Goal: Use online tool/utility

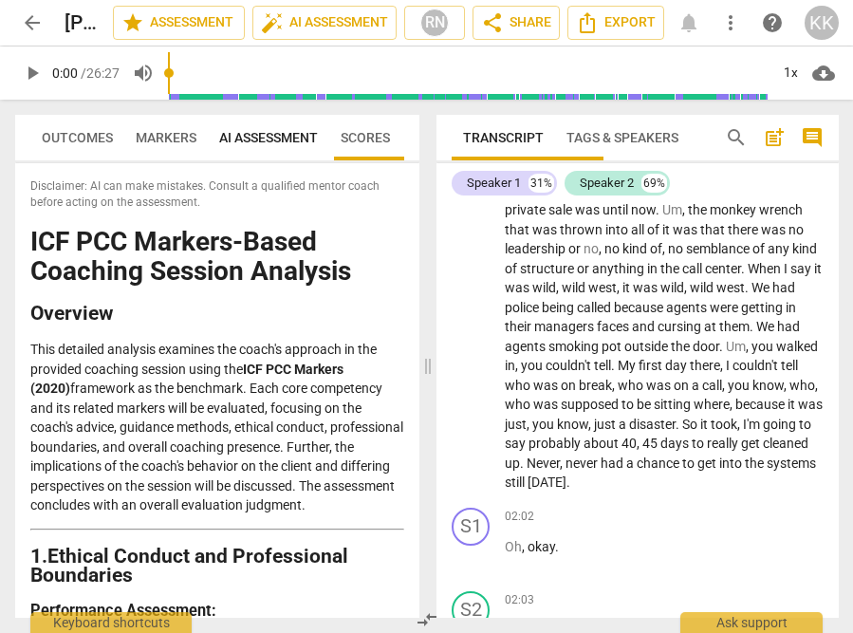
scroll to position [848, 0]
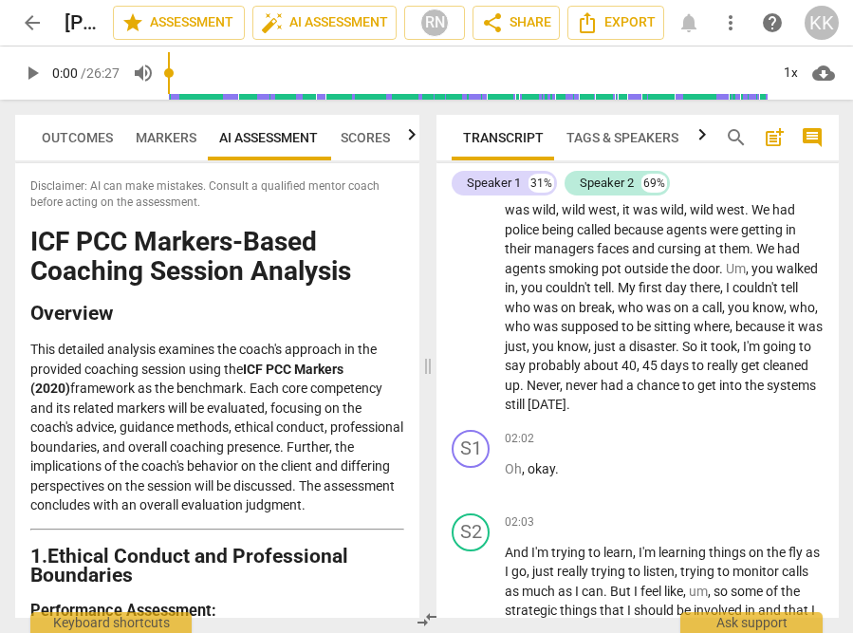
click at [26, 74] on span "play_arrow" at bounding box center [32, 73] width 23 height 23
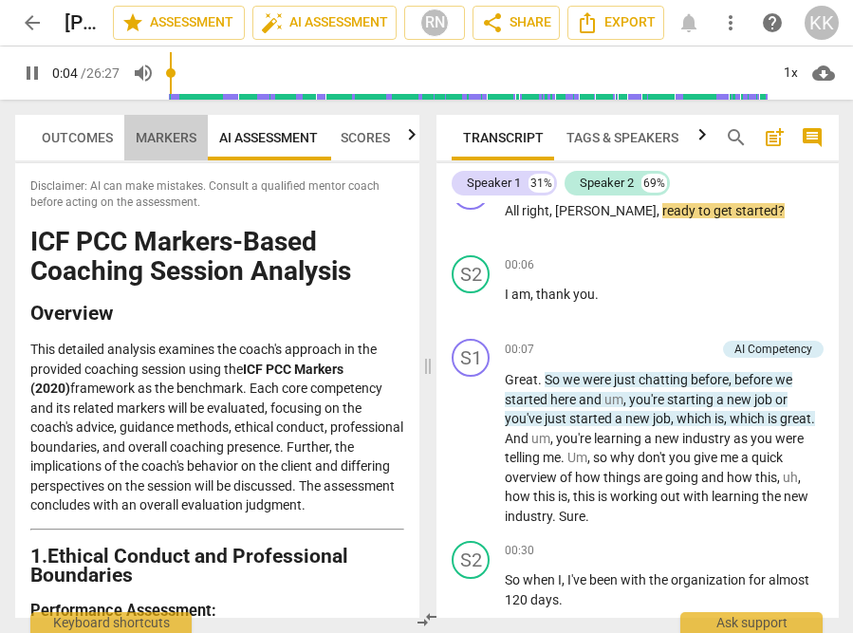
click at [161, 138] on span "Markers" at bounding box center [166, 137] width 61 height 15
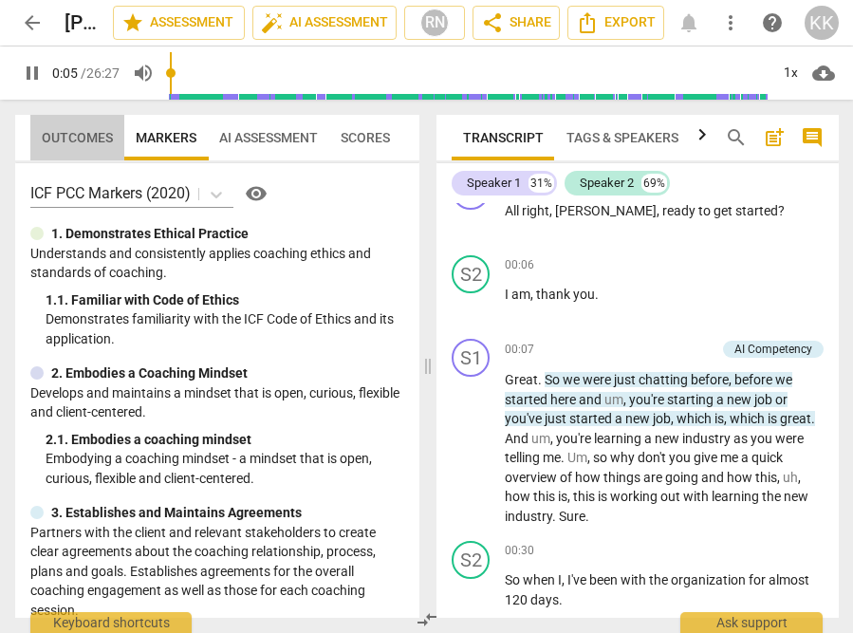
click at [70, 145] on span "Outcomes" at bounding box center [77, 137] width 94 height 27
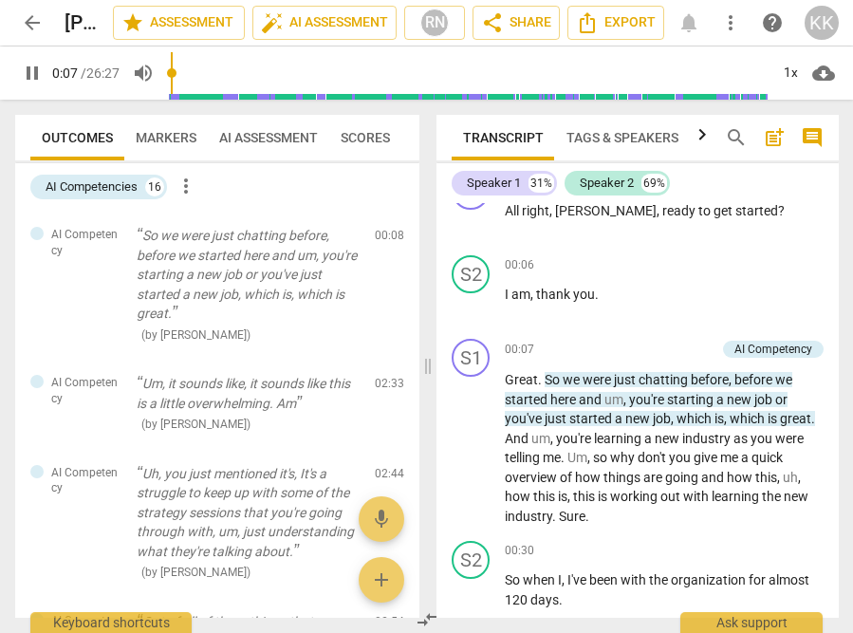
click at [277, 139] on span "AI Assessment" at bounding box center [268, 137] width 99 height 15
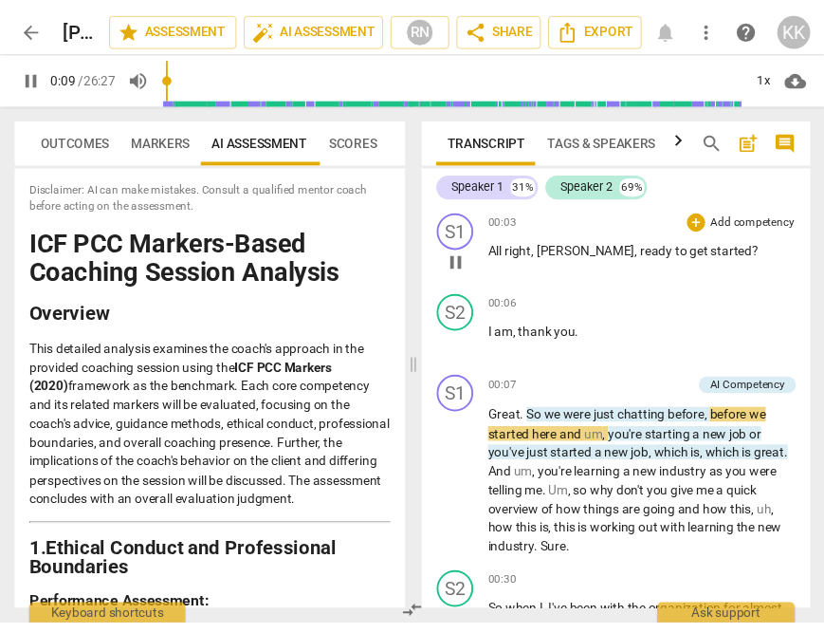
scroll to position [0, 0]
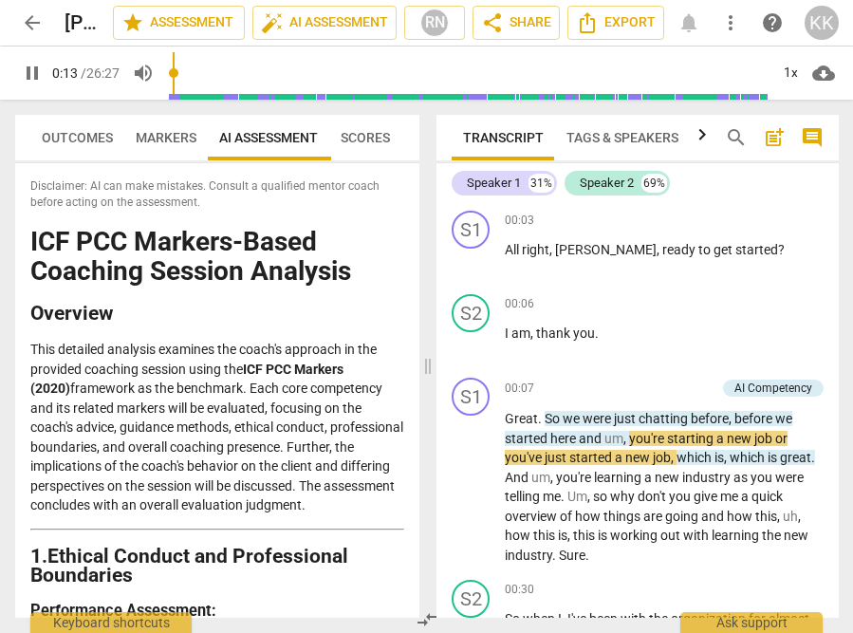
type input "14"
click at [26, 18] on span "arrow_back" at bounding box center [32, 22] width 23 height 23
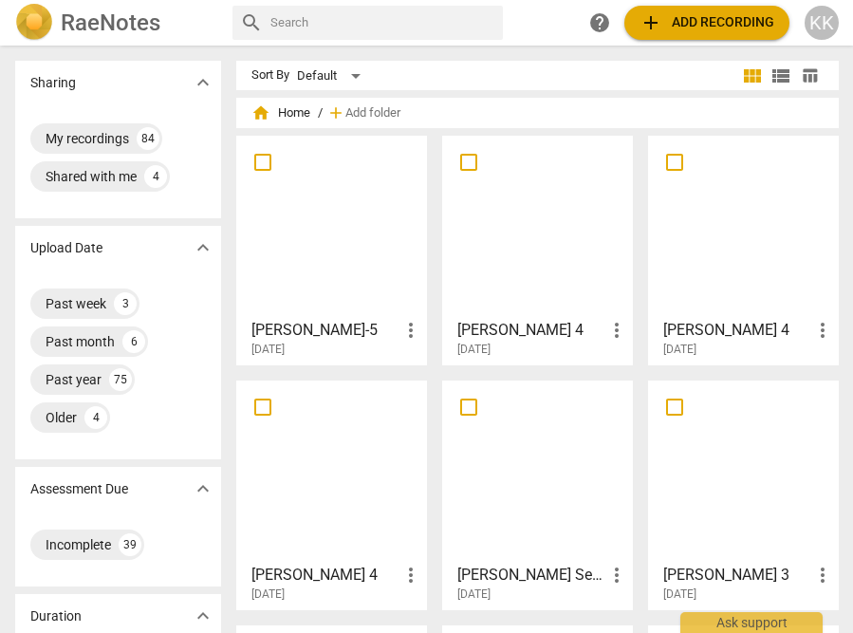
click at [334, 227] on div at bounding box center [331, 226] width 177 height 168
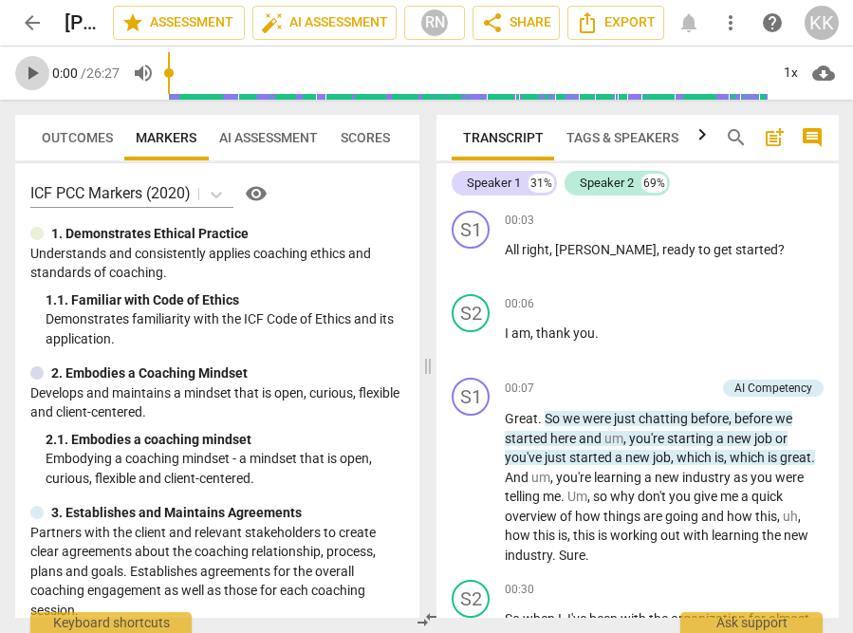
click at [35, 72] on span "play_arrow" at bounding box center [32, 73] width 23 height 23
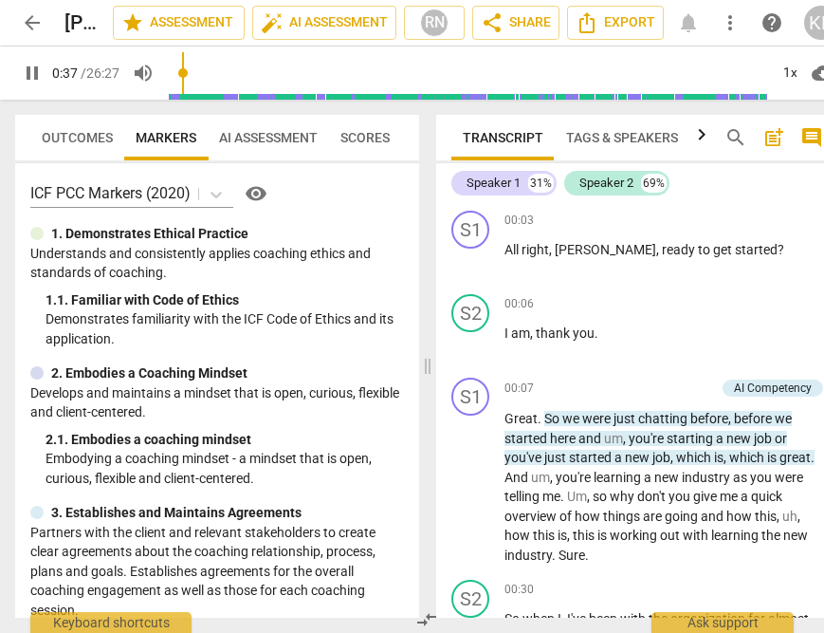
click at [73, 134] on span "Outcomes" at bounding box center [77, 137] width 71 height 15
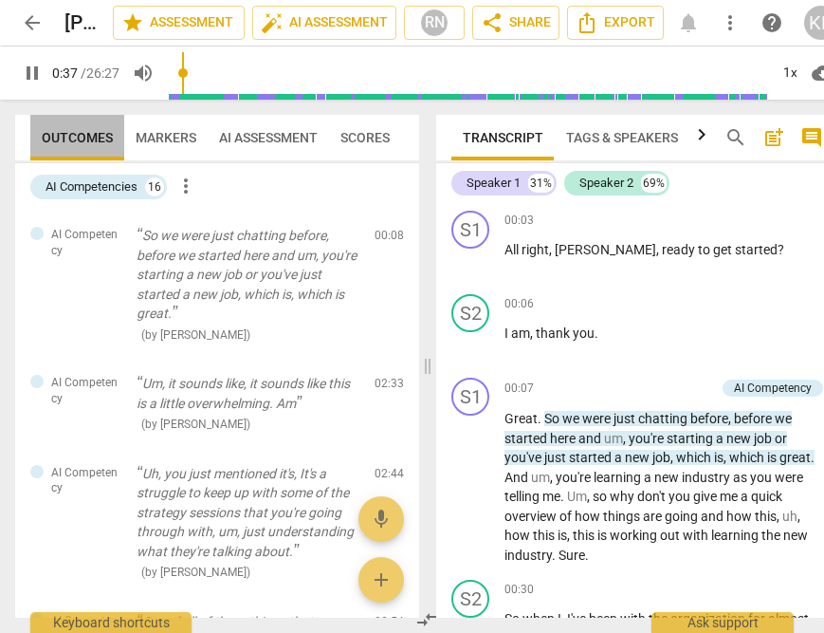
click at [73, 134] on span "Outcomes" at bounding box center [77, 137] width 71 height 15
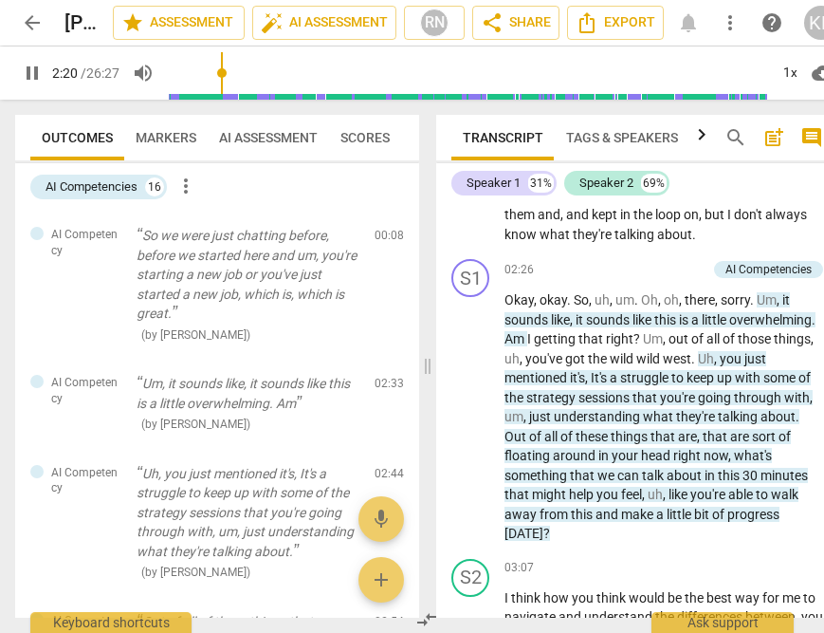
scroll to position [1282, 0]
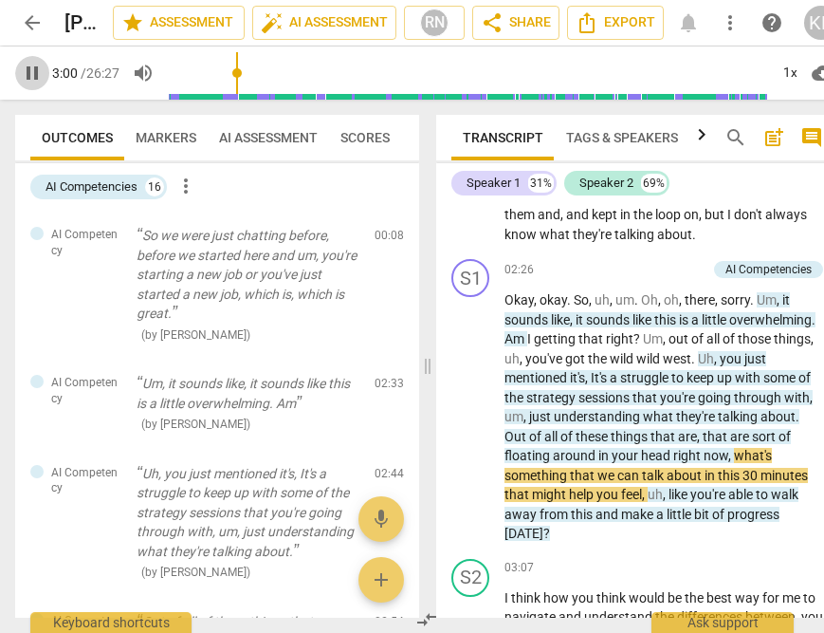
click at [31, 68] on span "pause" at bounding box center [32, 73] width 23 height 23
click at [28, 77] on span "play_arrow" at bounding box center [32, 73] width 23 height 23
click at [28, 77] on span "pause" at bounding box center [32, 73] width 23 height 23
click at [29, 77] on span "play_arrow" at bounding box center [32, 73] width 23 height 23
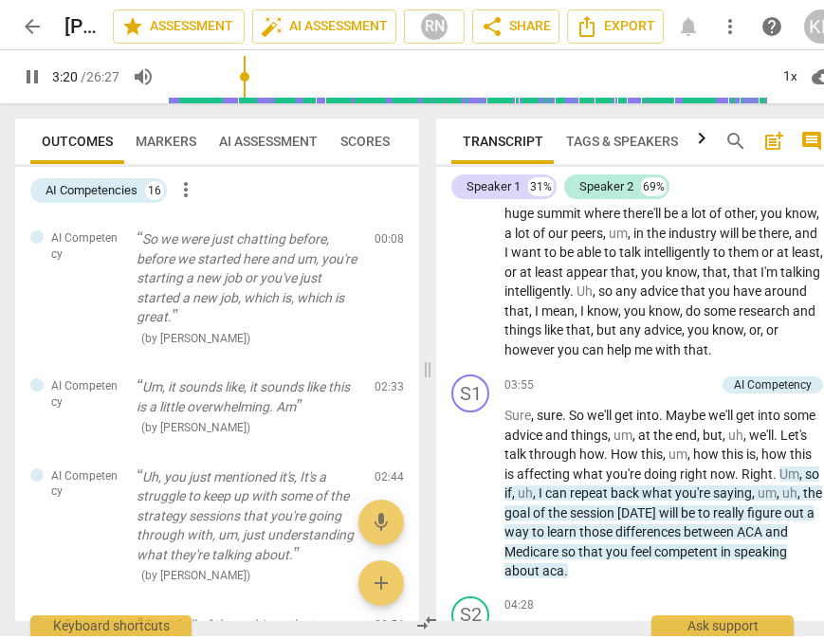
scroll to position [1771, 0]
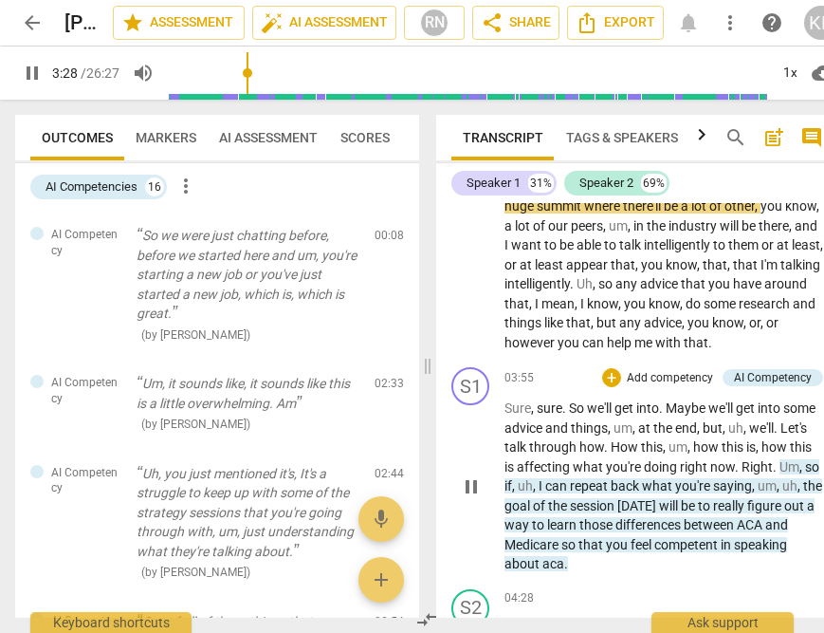
click at [780, 474] on span "Um" at bounding box center [790, 466] width 20 height 15
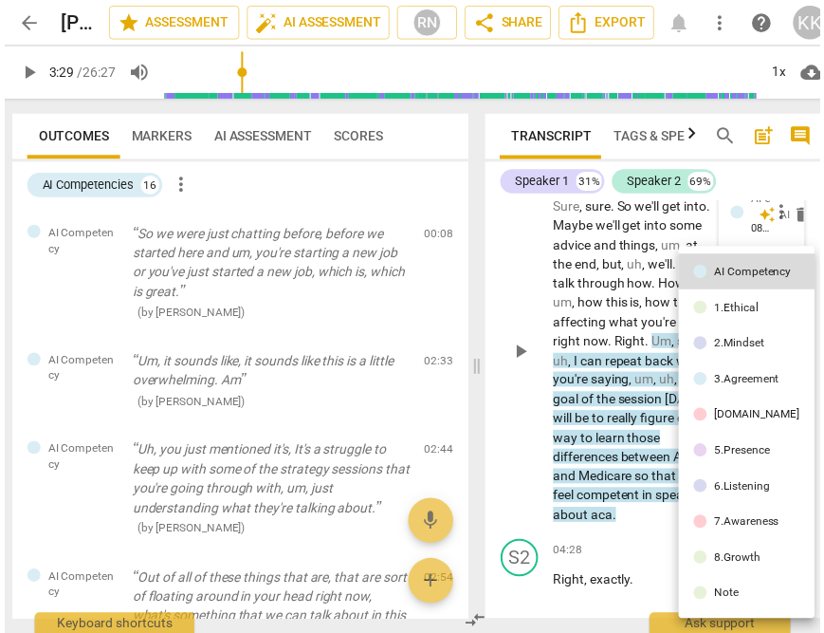
scroll to position [3371, 0]
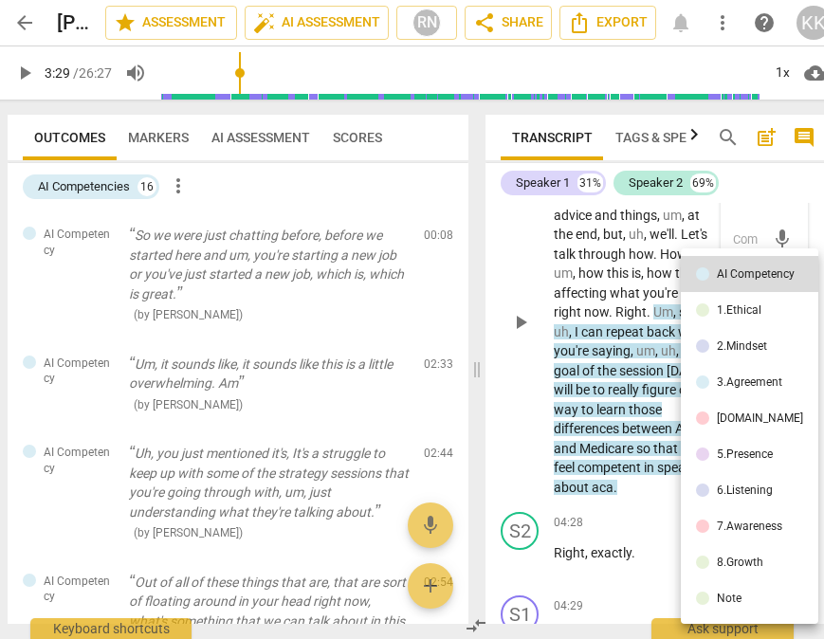
click at [583, 321] on div at bounding box center [412, 319] width 824 height 639
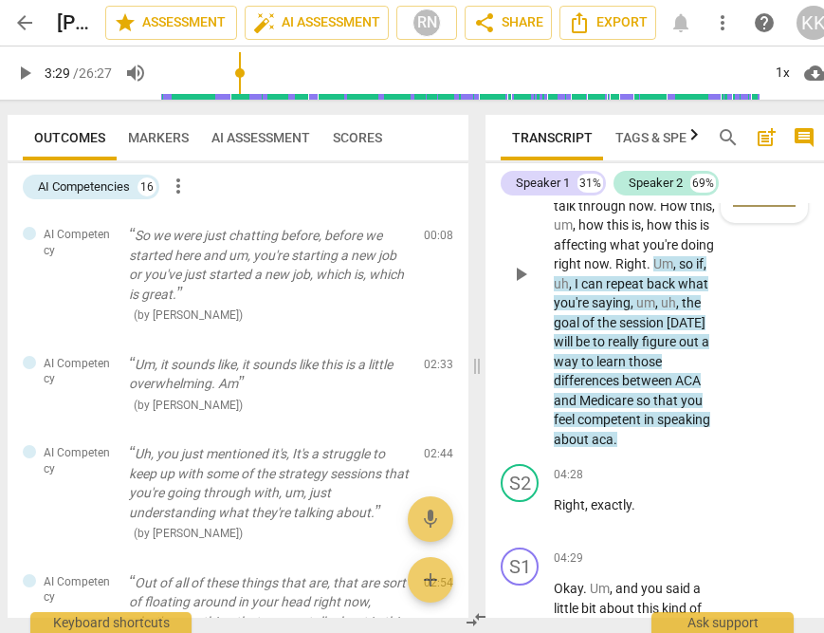
scroll to position [3422, 0]
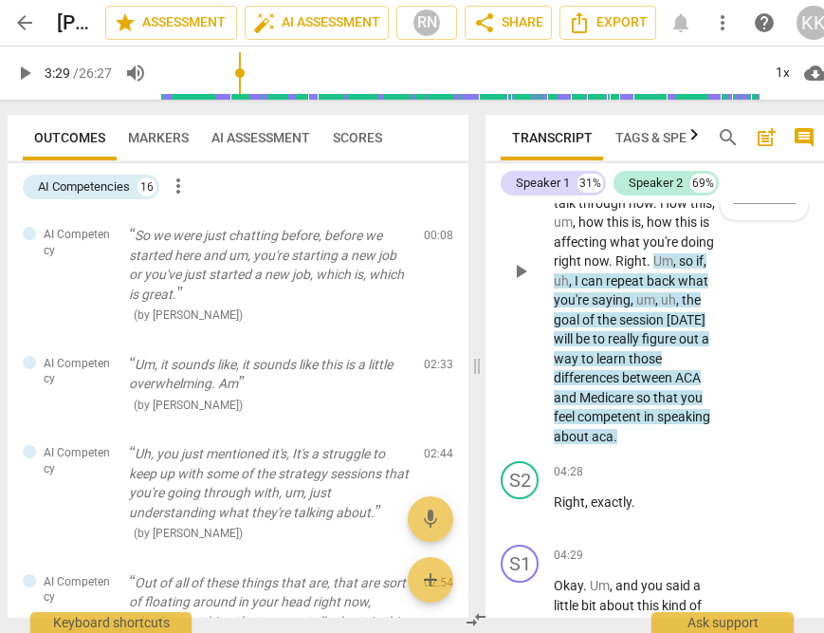
click at [673, 268] on span "Um" at bounding box center [663, 260] width 20 height 15
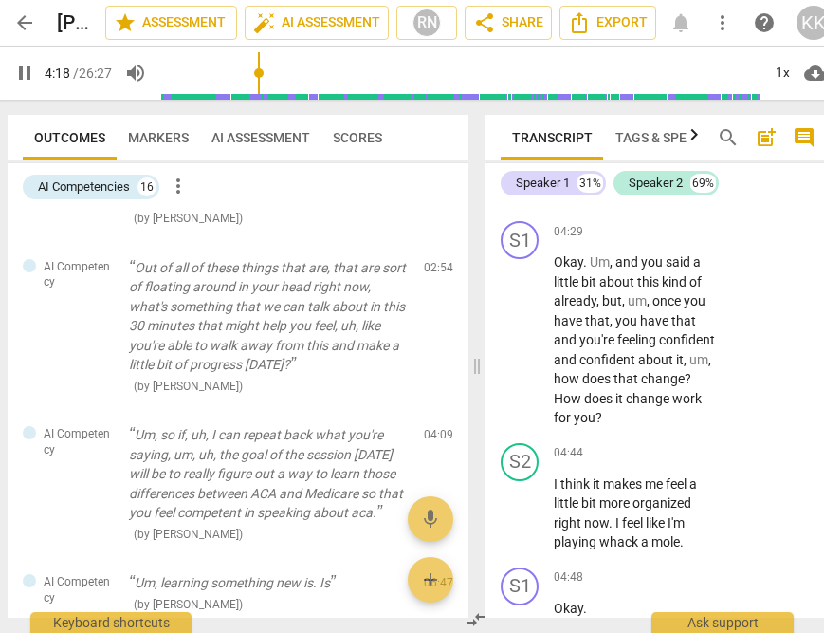
scroll to position [3755, 0]
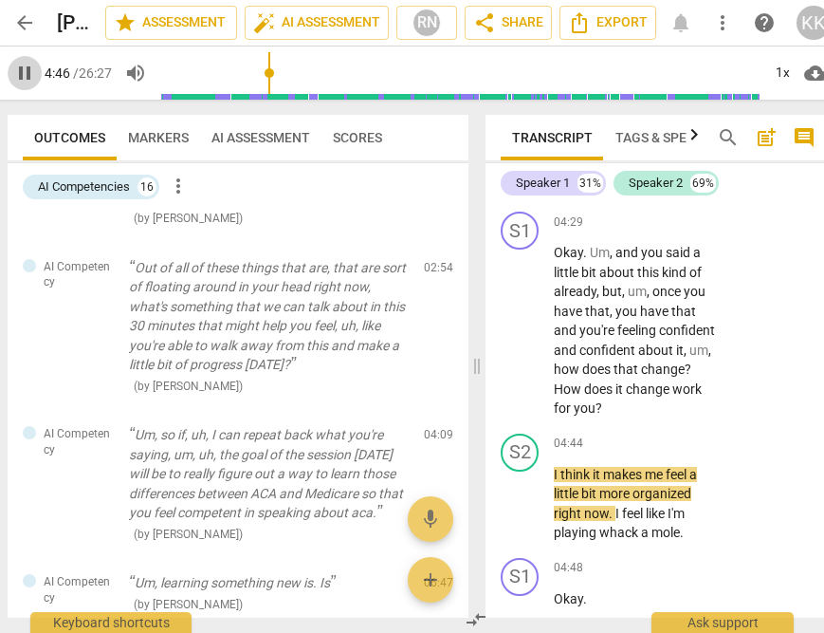
click at [20, 75] on span "pause" at bounding box center [24, 73] width 23 height 23
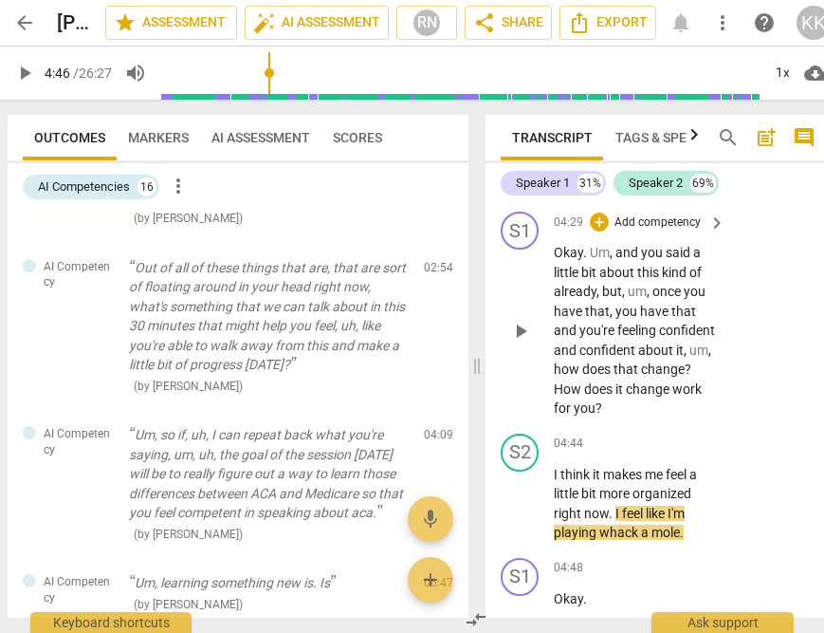
click at [635, 299] on span "um" at bounding box center [637, 291] width 19 height 15
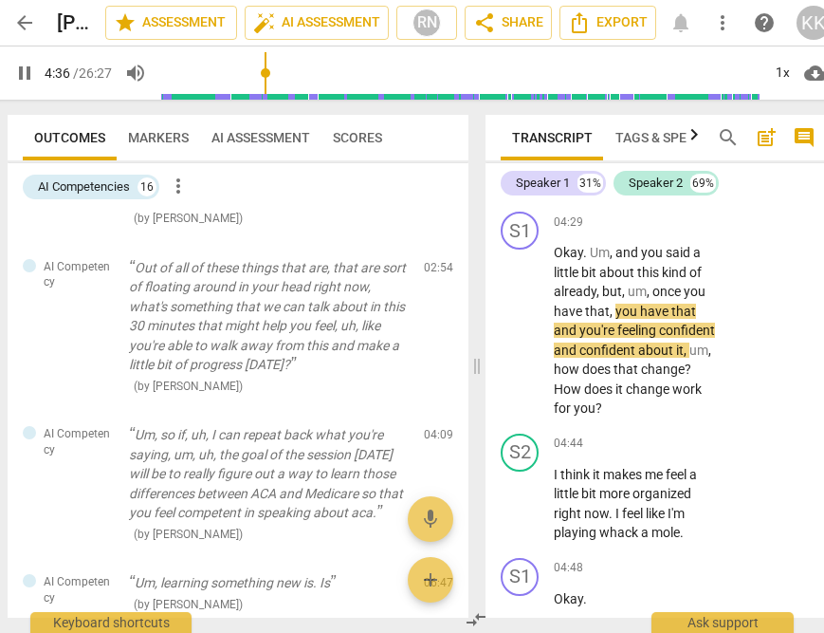
click at [18, 68] on span "pause" at bounding box center [24, 73] width 23 height 23
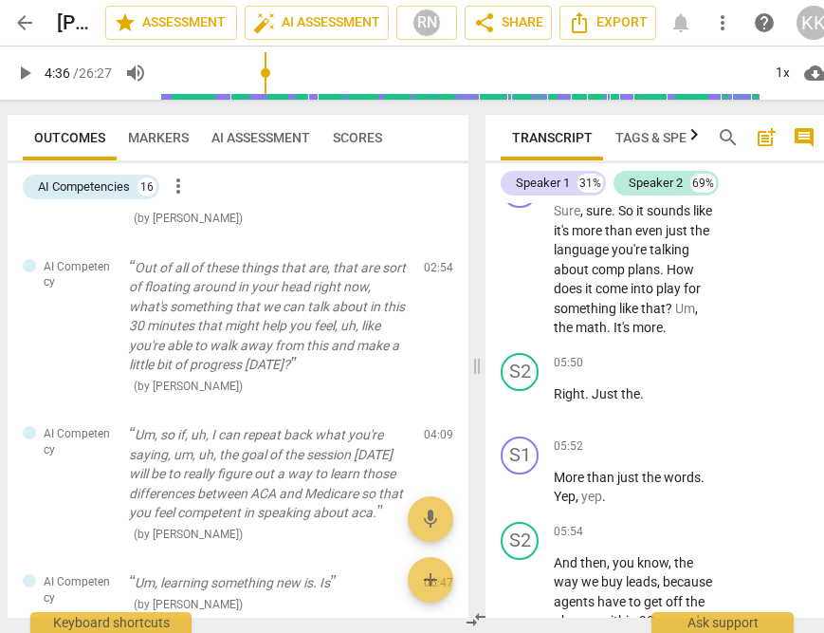
scroll to position [4720, 0]
click at [517, 281] on span "play_arrow" at bounding box center [520, 269] width 23 height 23
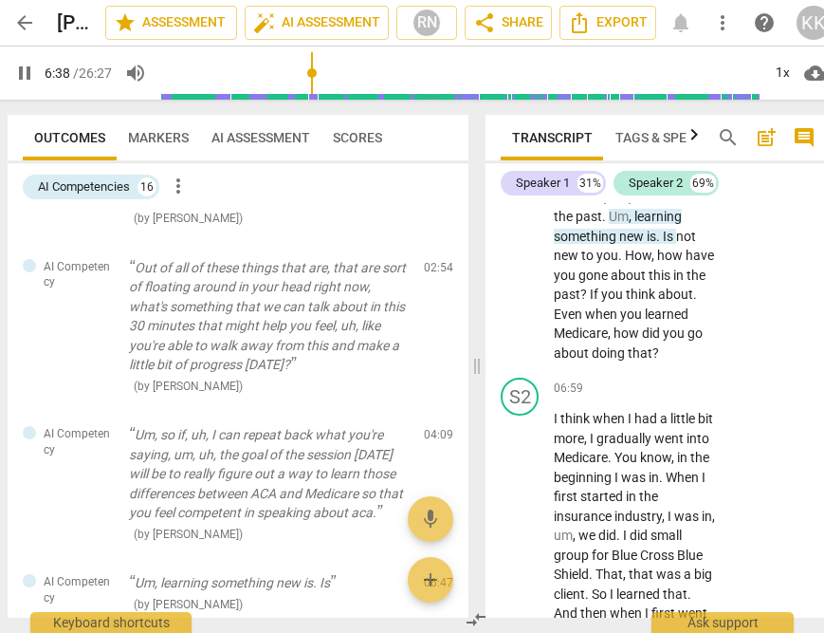
scroll to position [5826, 0]
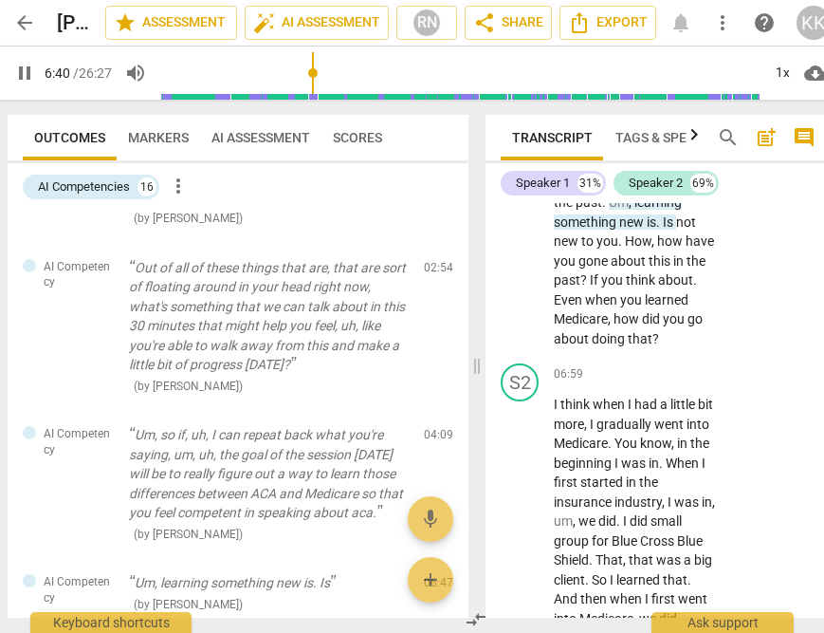
click at [518, 185] on span "pause" at bounding box center [520, 173] width 23 height 23
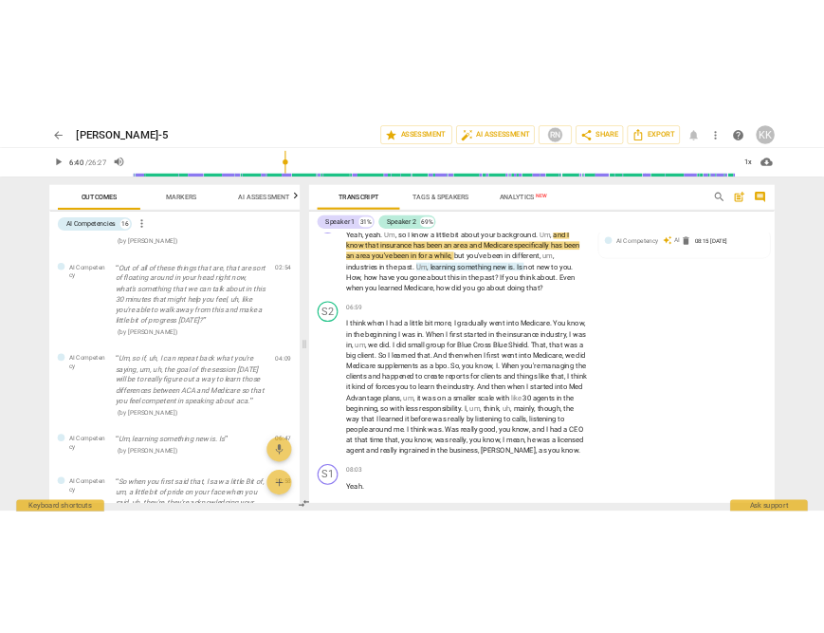
scroll to position [5822, 0]
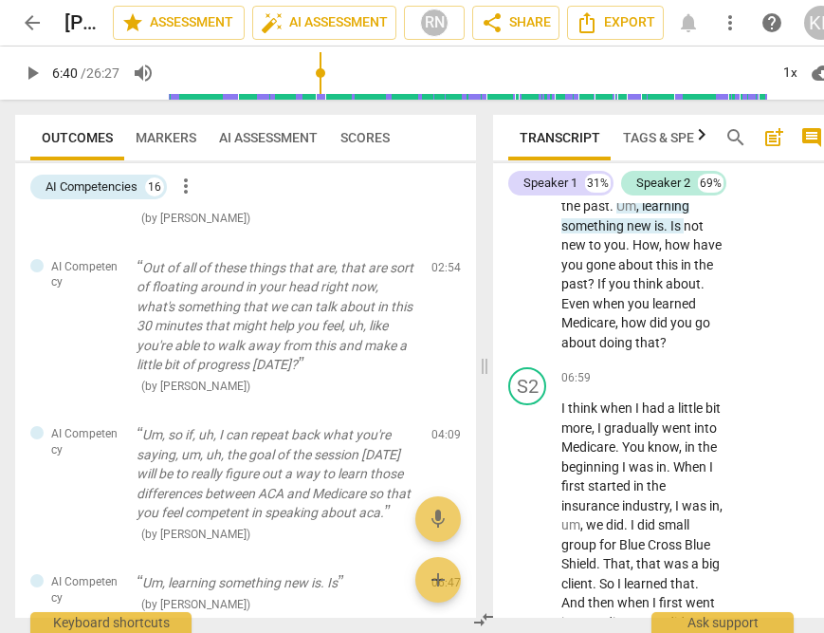
click at [30, 67] on span "play_arrow" at bounding box center [32, 73] width 23 height 23
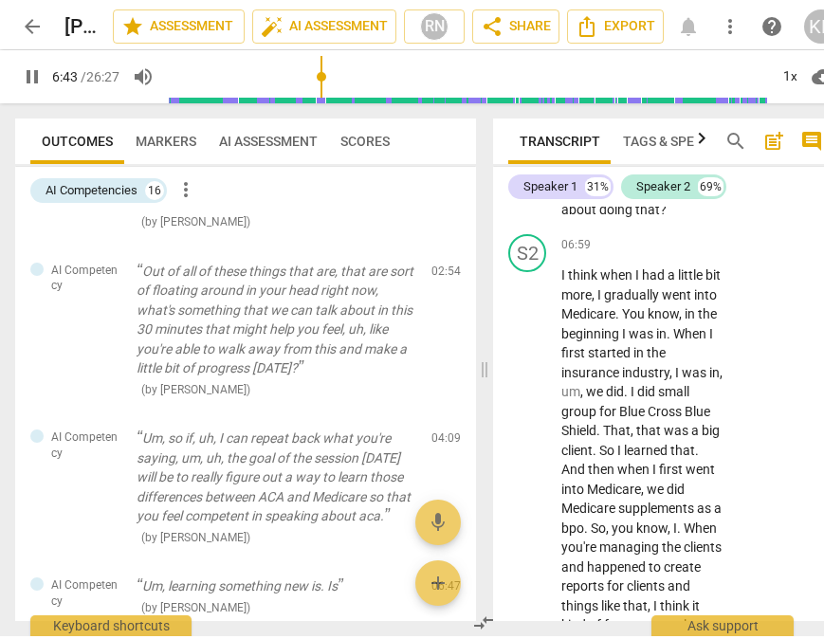
scroll to position [5959, 0]
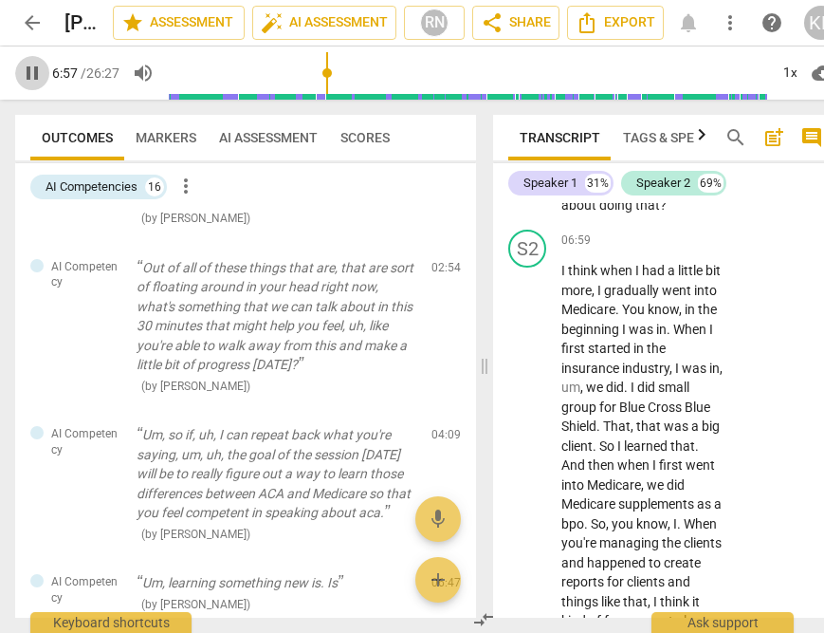
click at [29, 76] on span "pause" at bounding box center [32, 73] width 23 height 23
click at [636, 76] on span "Um" at bounding box center [626, 68] width 20 height 15
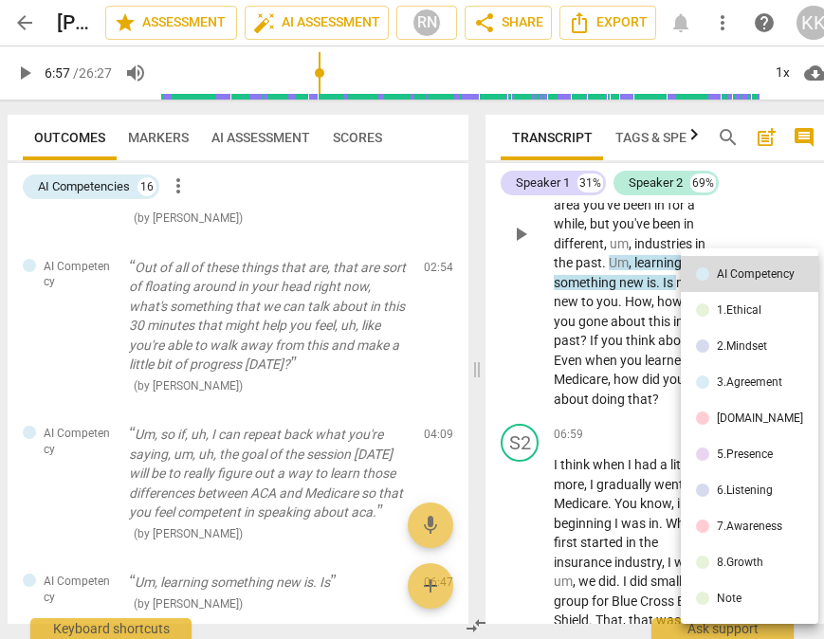
scroll to position [5793, 0]
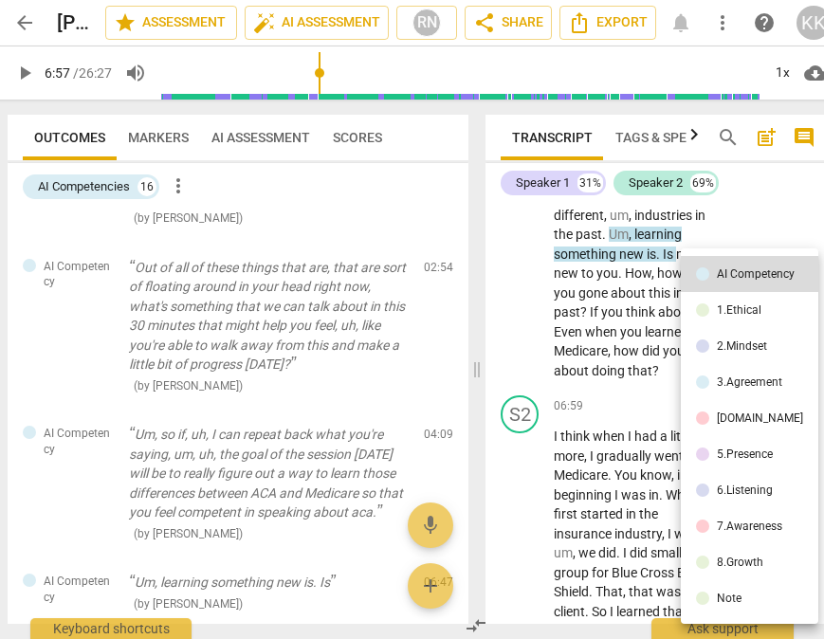
click at [569, 318] on div at bounding box center [412, 319] width 824 height 639
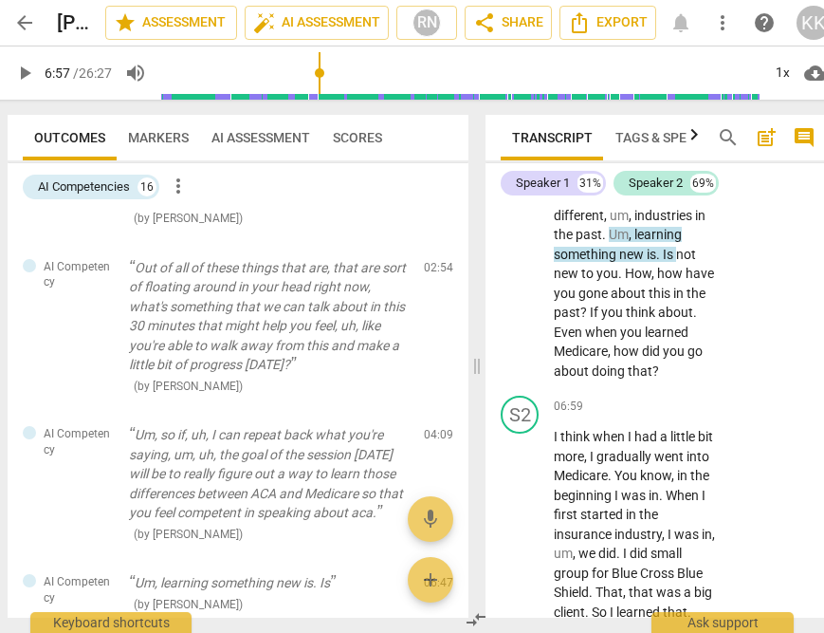
click at [517, 217] on span "play_arrow" at bounding box center [520, 205] width 23 height 23
click at [629, 242] on span "Um" at bounding box center [619, 234] width 20 height 15
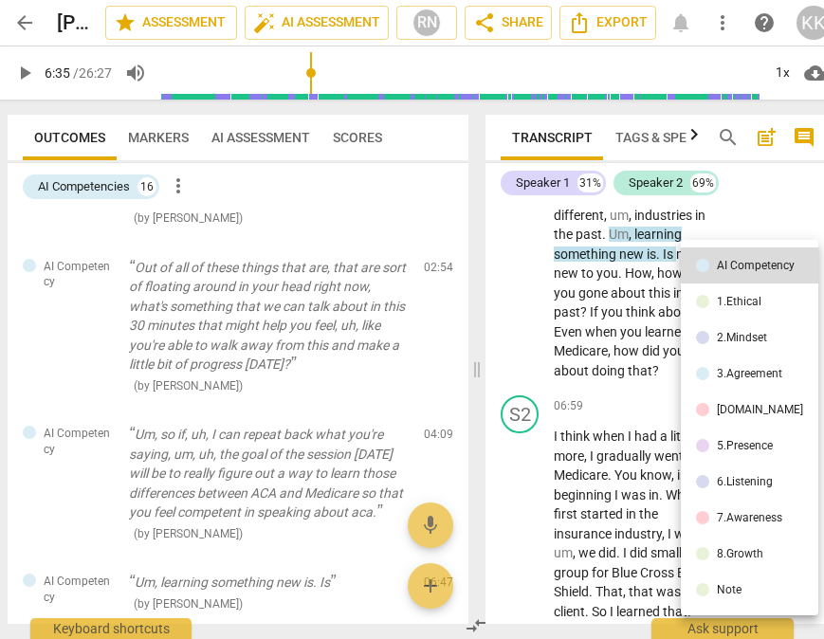
click at [689, 450] on li "5.Presence" at bounding box center [750, 446] width 138 height 36
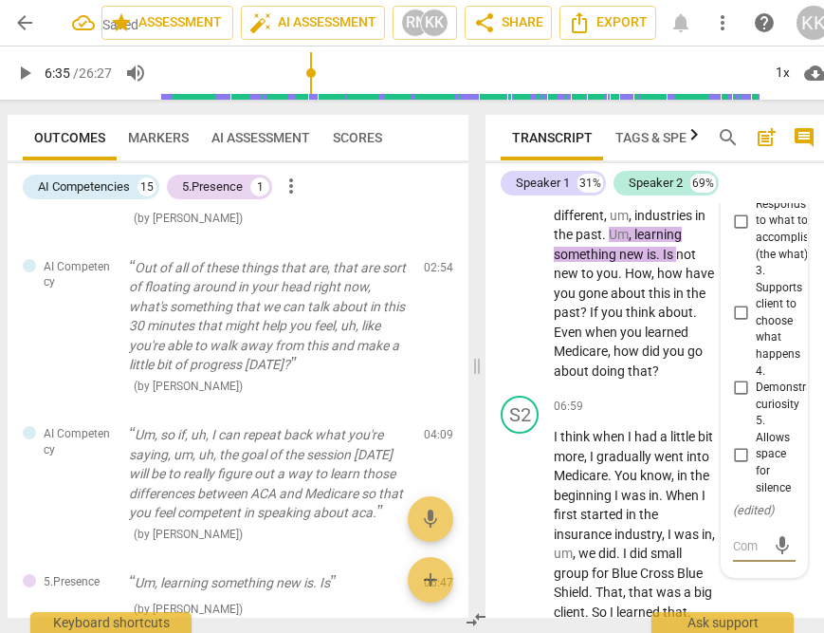
click at [629, 242] on span "Um" at bounding box center [619, 234] width 20 height 15
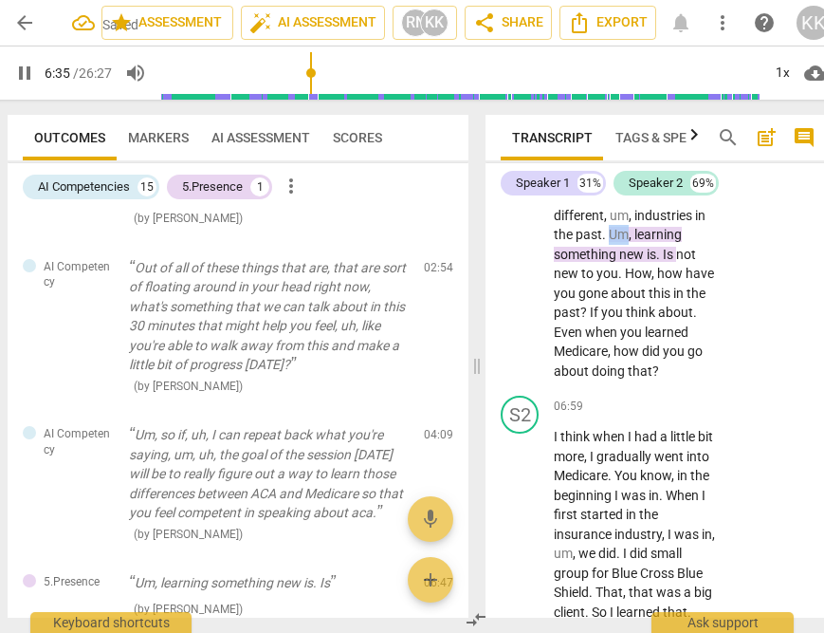
click at [629, 242] on span "Um" at bounding box center [619, 234] width 20 height 15
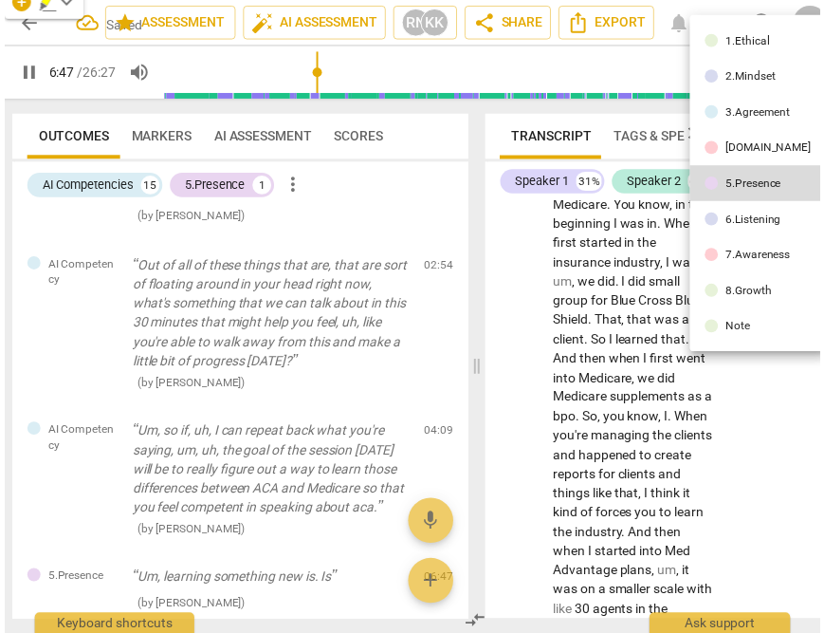
scroll to position [6003, 0]
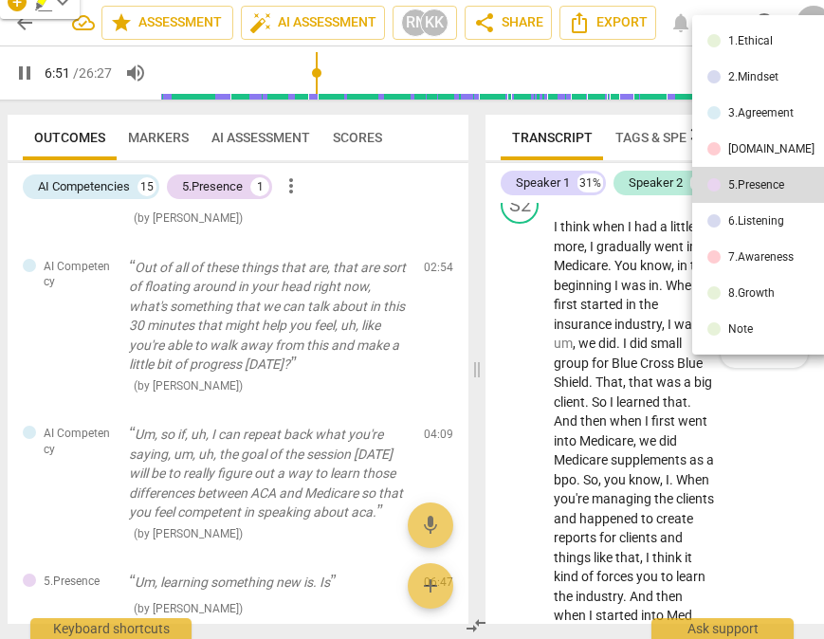
click at [25, 73] on div at bounding box center [412, 319] width 824 height 639
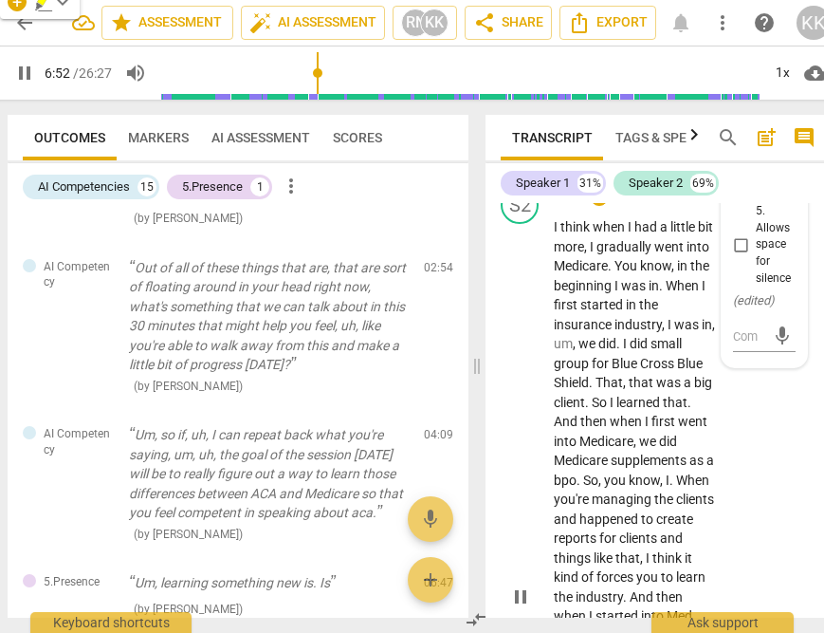
click at [595, 234] on span "when" at bounding box center [610, 226] width 35 height 15
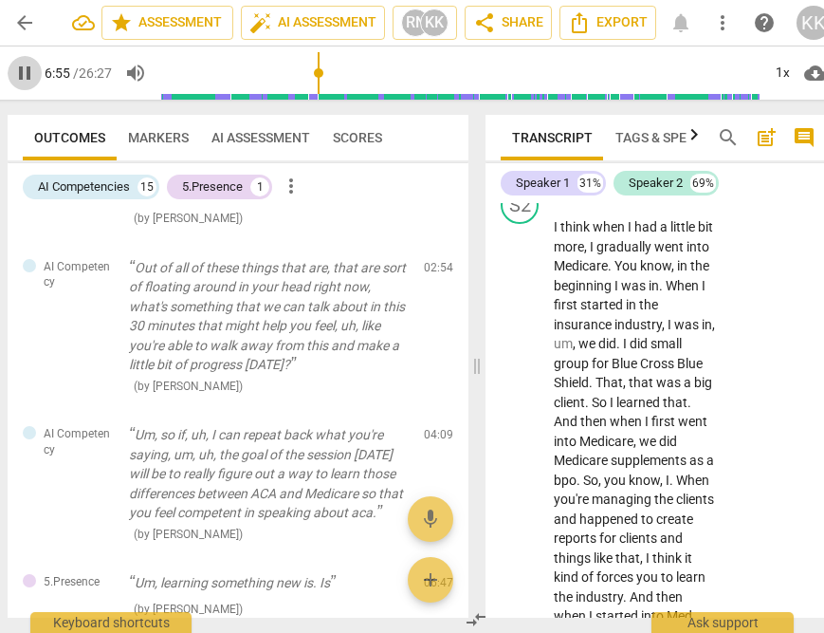
click at [10, 76] on span "pause" at bounding box center [25, 73] width 34 height 23
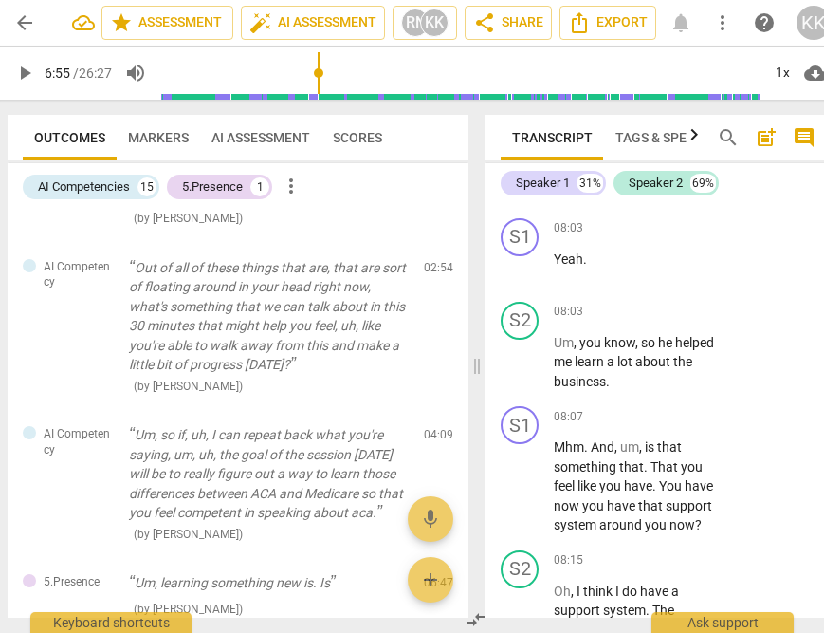
scroll to position [6778, 0]
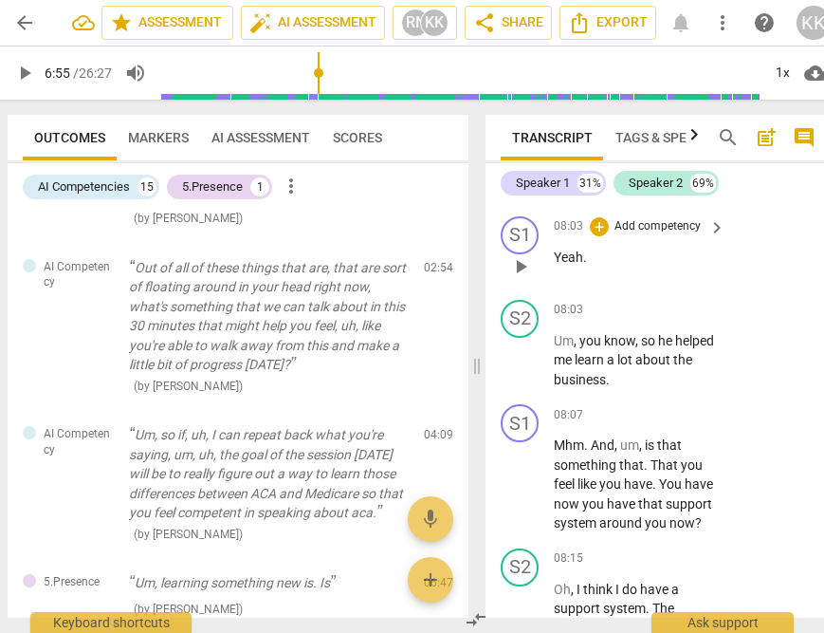
click at [516, 278] on span "play_arrow" at bounding box center [520, 266] width 23 height 23
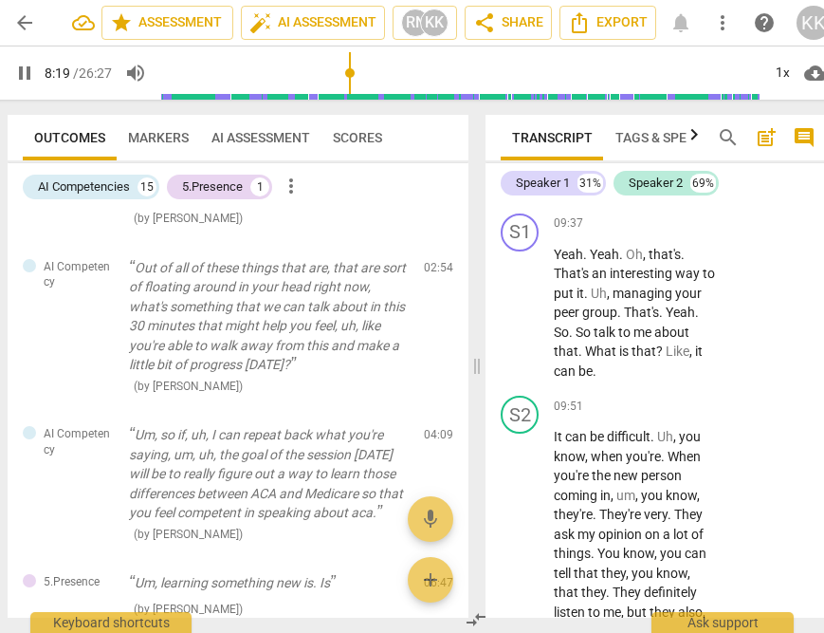
scroll to position [8647, 0]
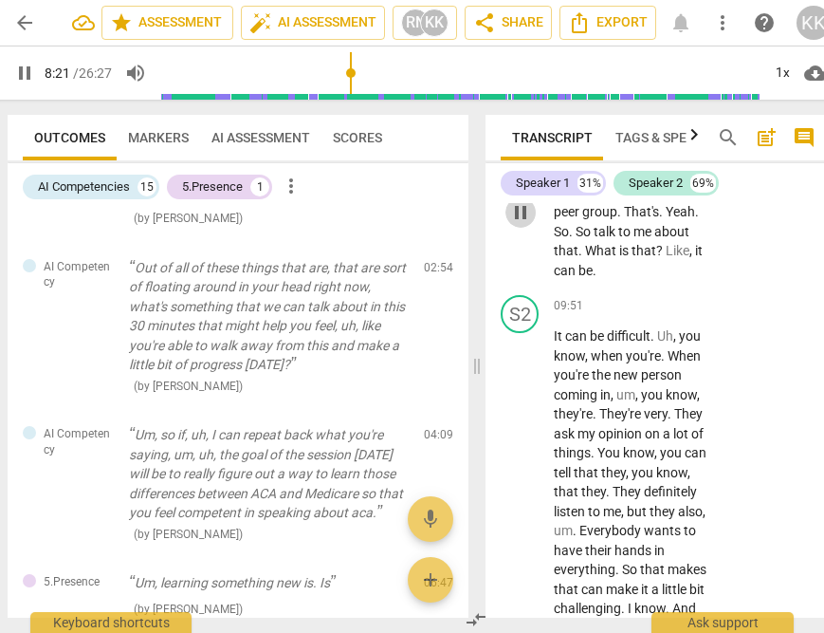
click at [516, 224] on span "pause" at bounding box center [520, 212] width 23 height 23
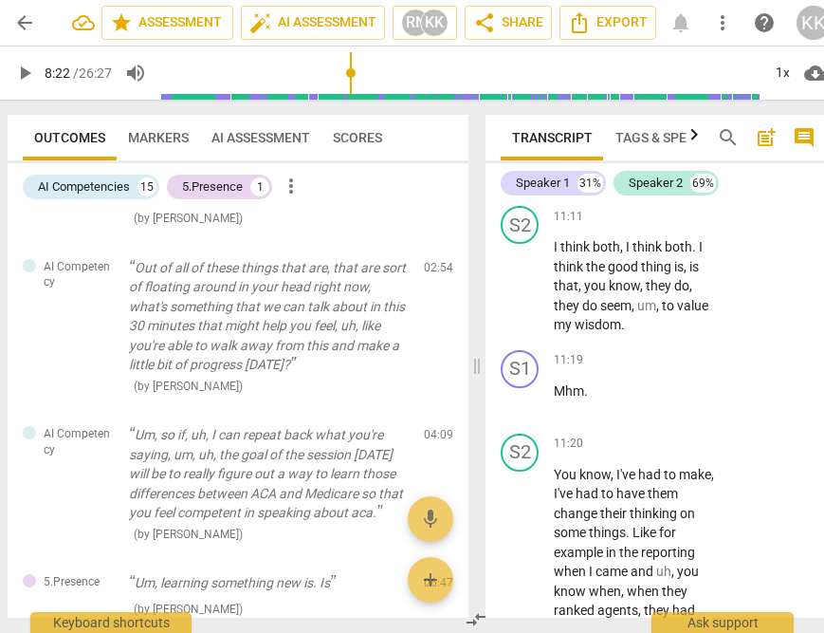
scroll to position [9905, 0]
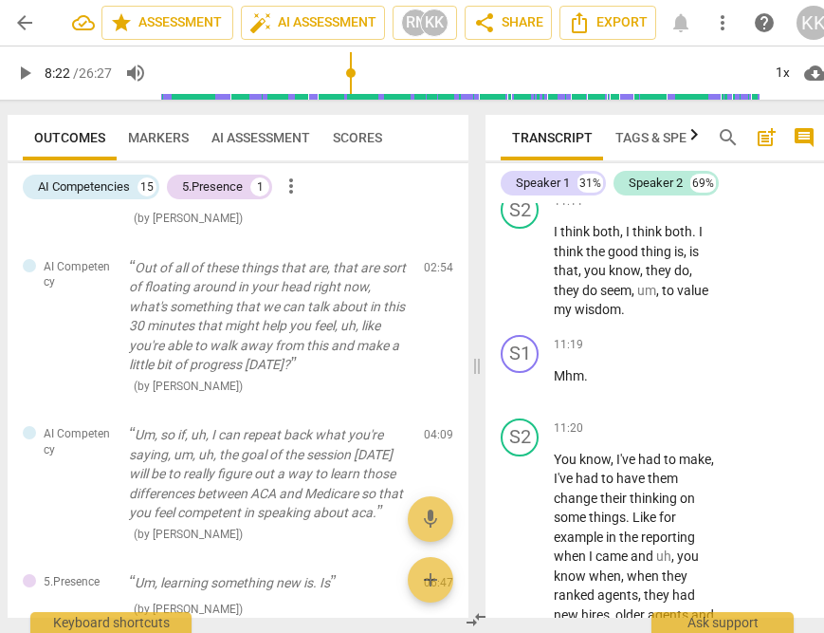
click at [522, 138] on span "play_arrow" at bounding box center [520, 127] width 23 height 23
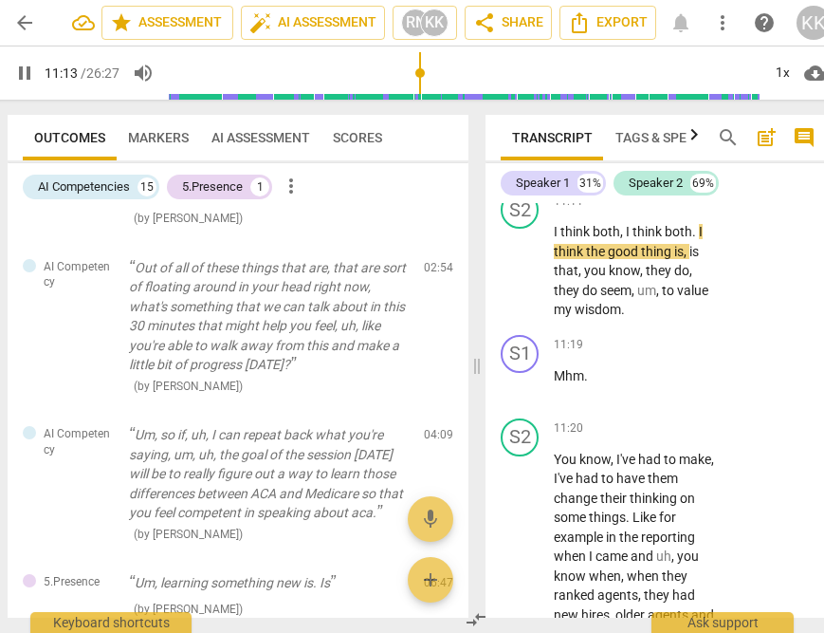
click at [518, 138] on span "pause" at bounding box center [520, 127] width 23 height 23
click at [618, 135] on span "How" at bounding box center [626, 126] width 30 height 15
click at [609, 135] on span "." at bounding box center [607, 126] width 7 height 15
click at [526, 138] on span "play_arrow" at bounding box center [520, 127] width 23 height 23
click at [18, 74] on span "pause" at bounding box center [24, 73] width 23 height 23
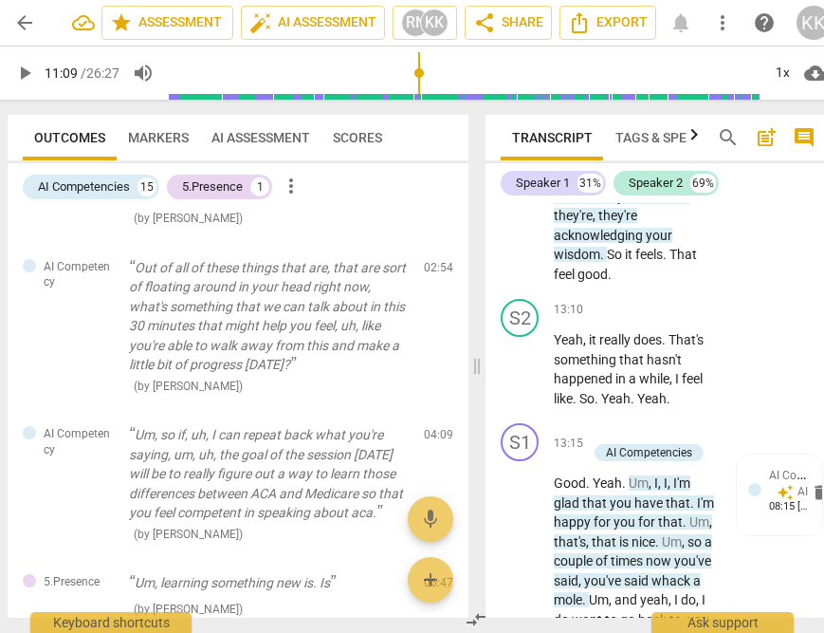
scroll to position [11625, 0]
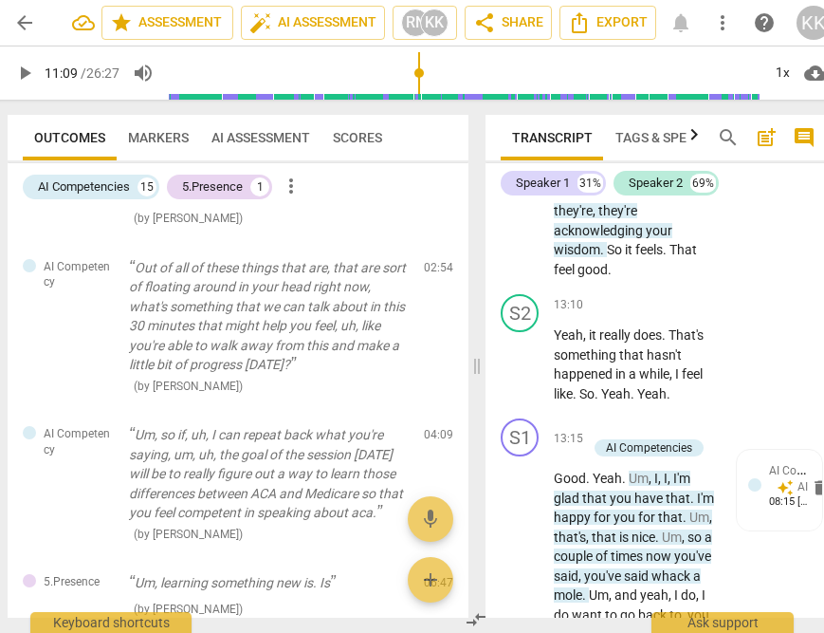
click at [523, 204] on span "play_arrow" at bounding box center [520, 192] width 23 height 23
click at [523, 204] on span "pause" at bounding box center [520, 192] width 23 height 23
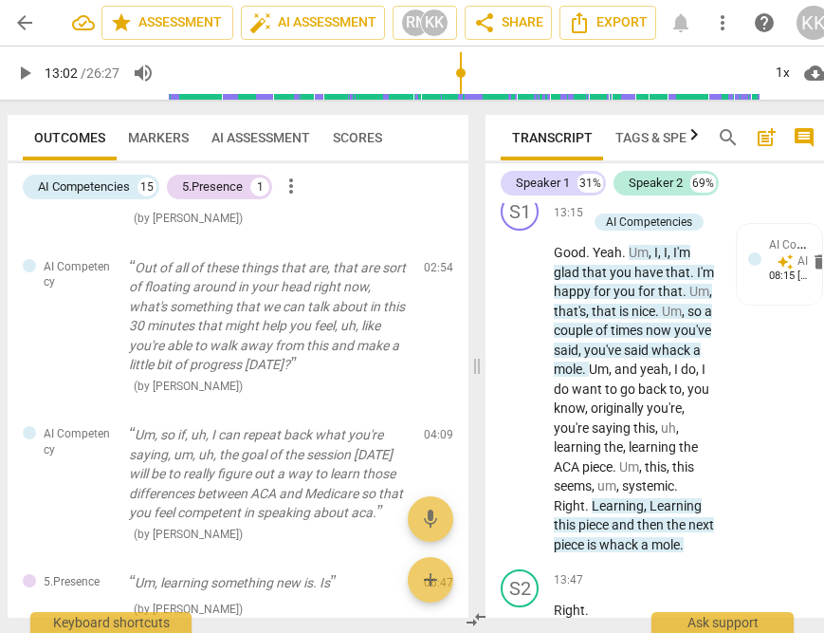
scroll to position [11847, 0]
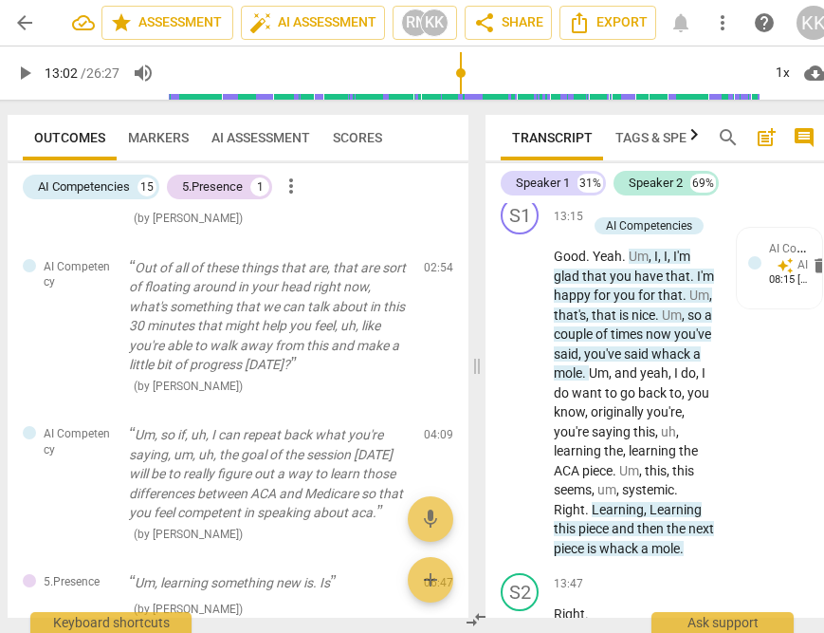
click at [522, 155] on span "pause" at bounding box center [520, 143] width 23 height 23
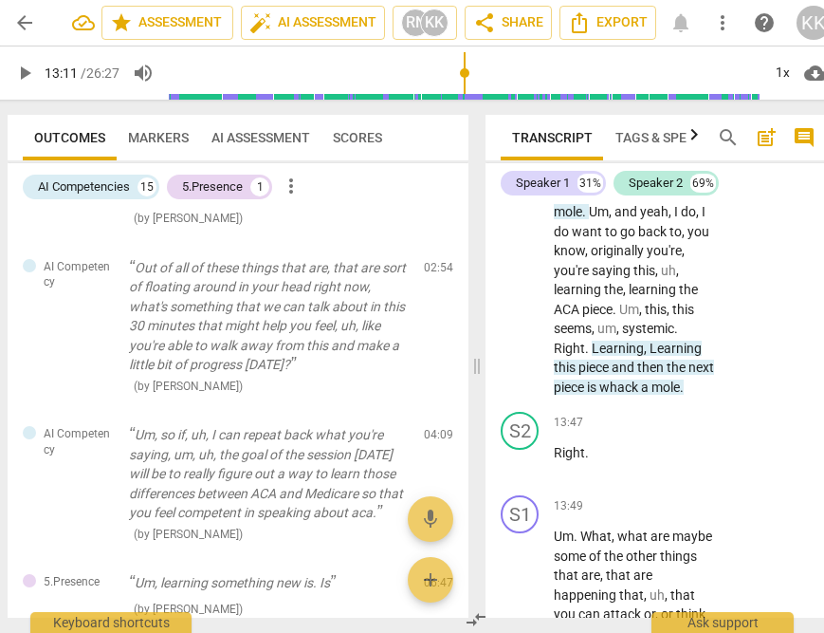
scroll to position [12045, 0]
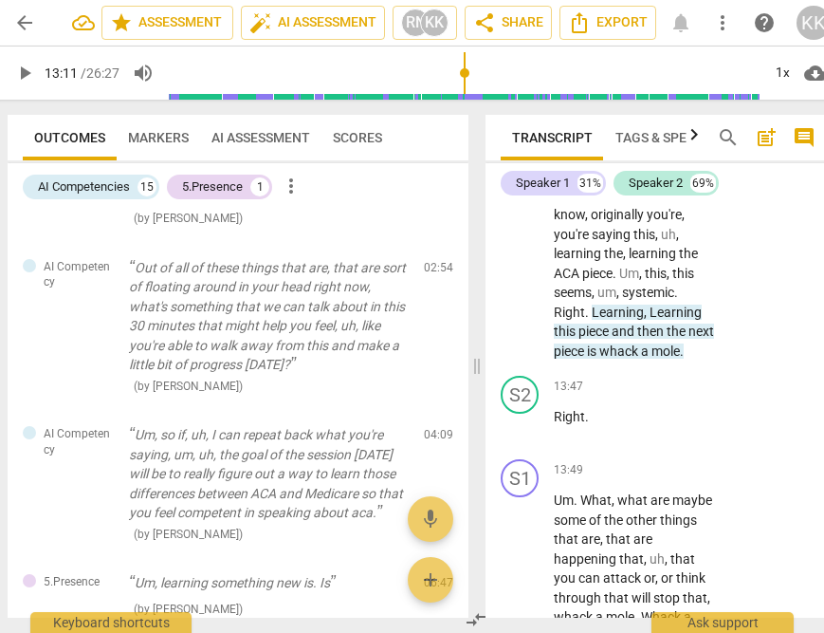
click at [516, 208] on span "play_arrow" at bounding box center [520, 196] width 23 height 23
click at [515, 208] on span "pause" at bounding box center [520, 196] width 23 height 23
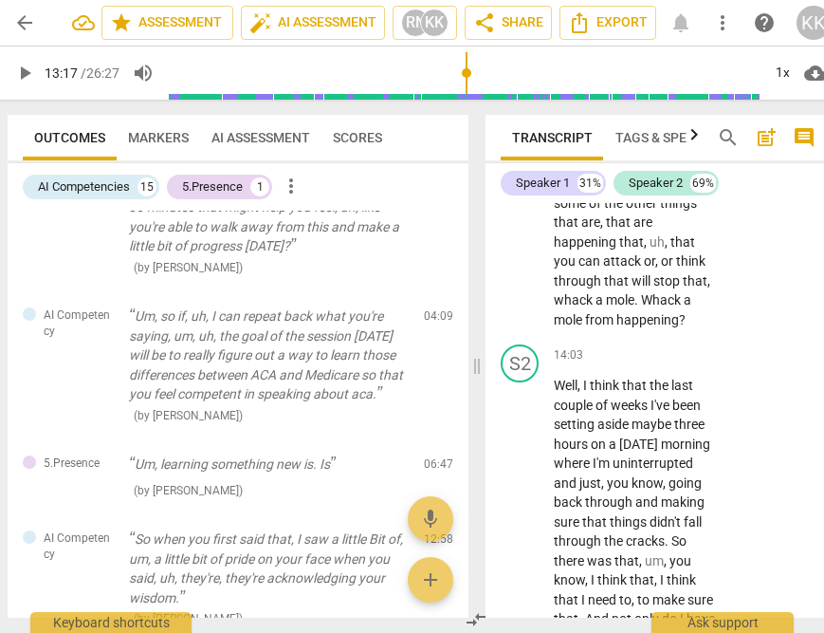
scroll to position [12389, 0]
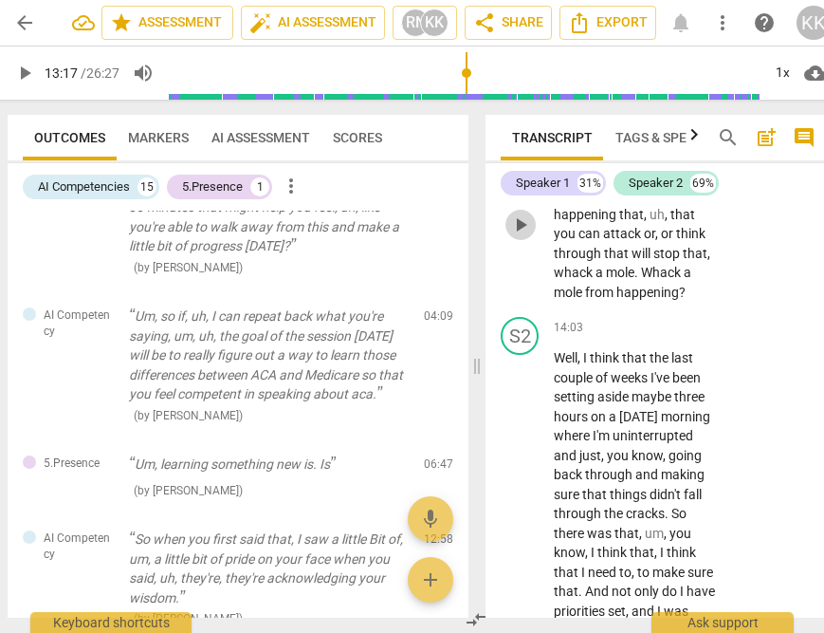
click at [522, 236] on span "play_arrow" at bounding box center [520, 224] width 23 height 23
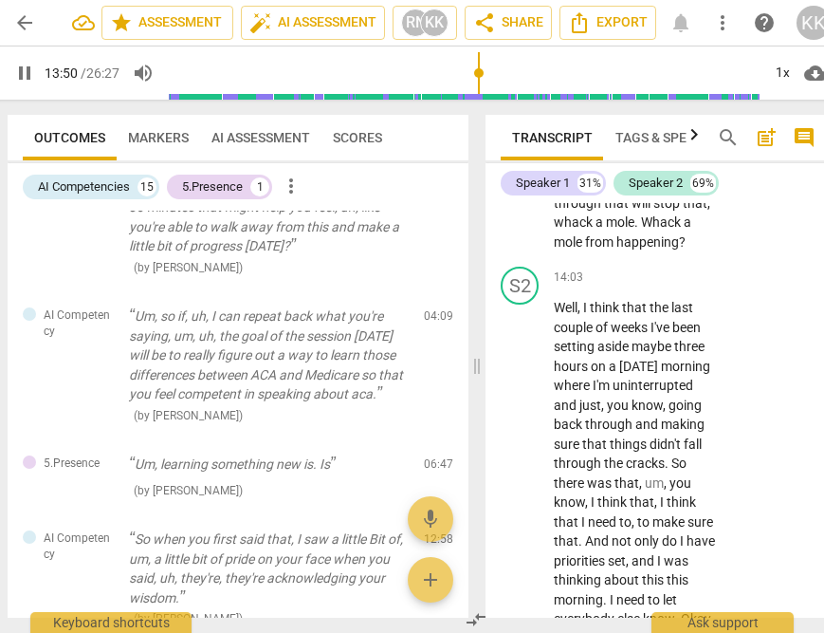
scroll to position [12500, 0]
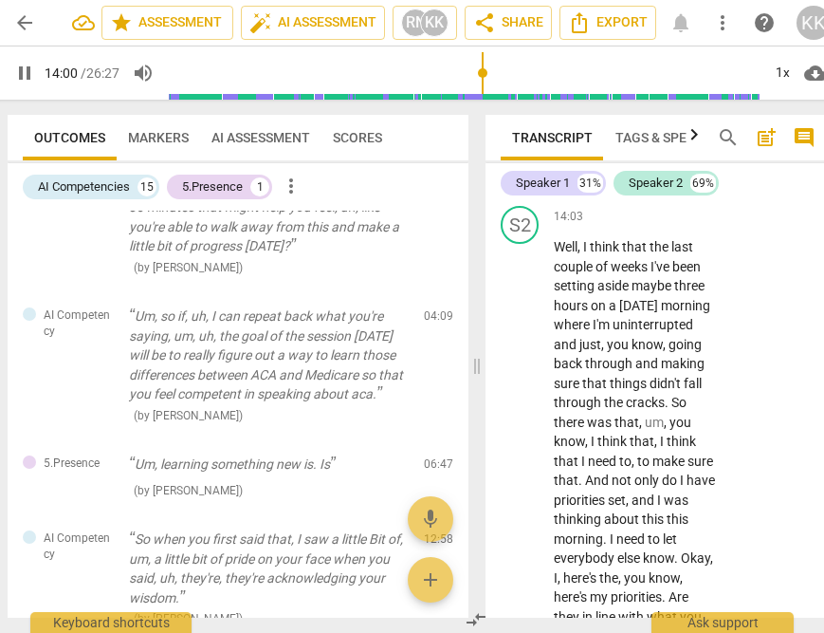
click at [514, 125] on span "pause" at bounding box center [520, 113] width 23 height 23
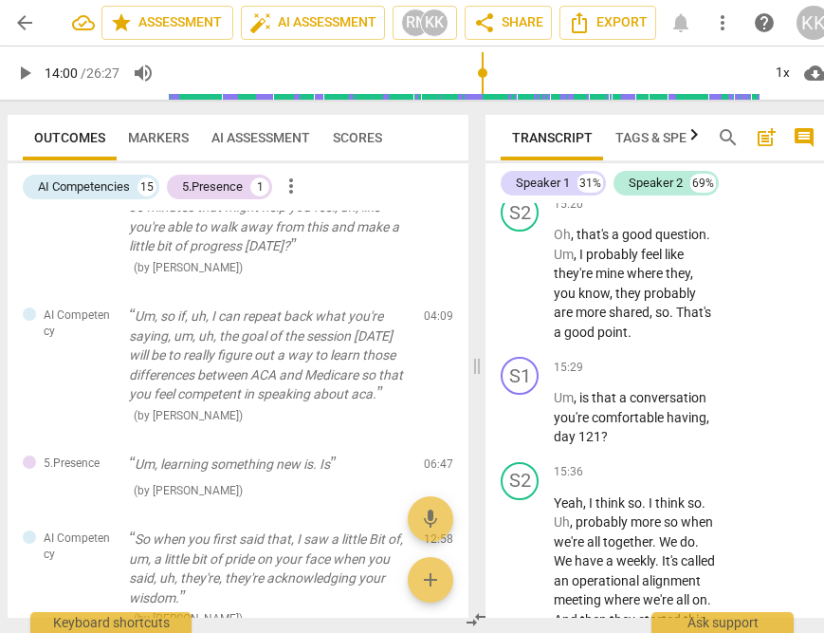
scroll to position [13539, 0]
click at [525, 151] on span "play_arrow" at bounding box center [520, 139] width 23 height 23
click at [525, 151] on span "pause" at bounding box center [520, 139] width 23 height 23
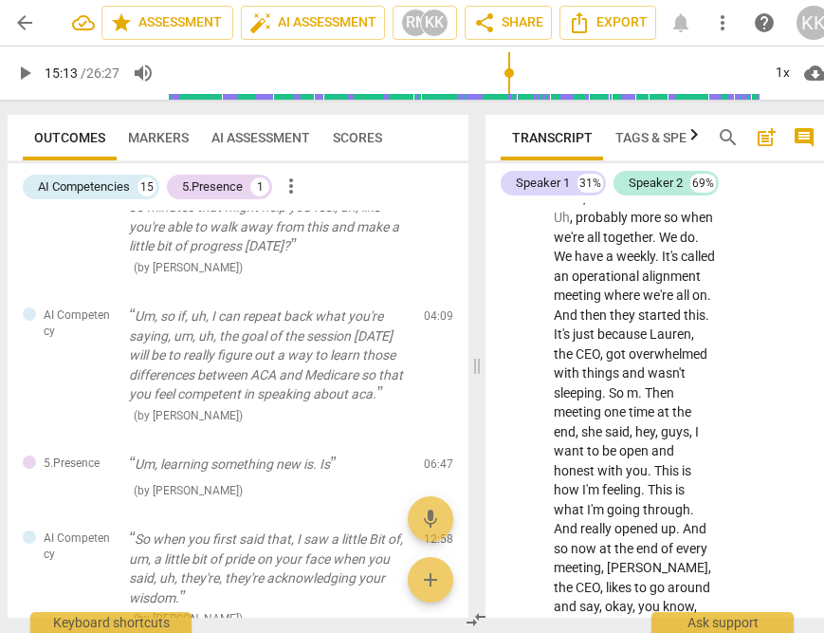
scroll to position [13850, 0]
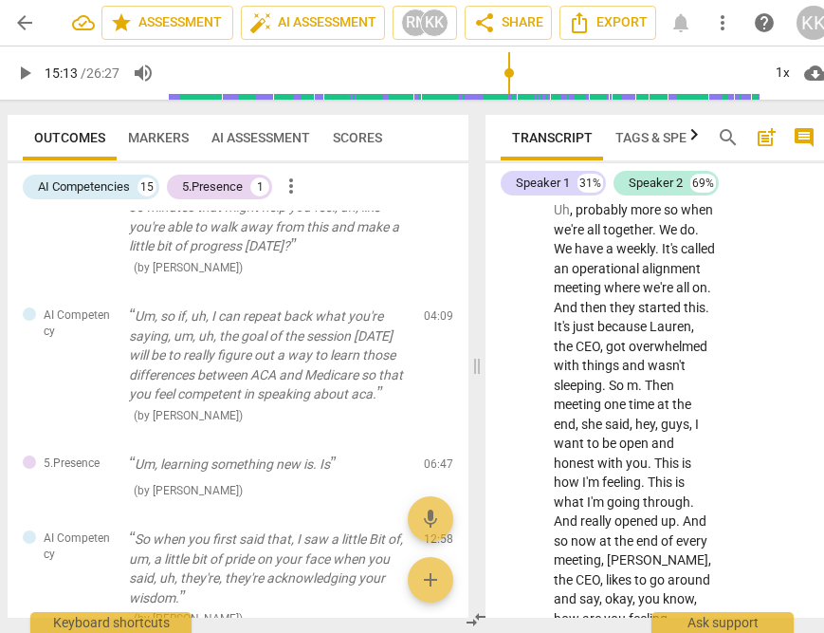
click at [519, 117] on span "play_arrow" at bounding box center [520, 105] width 23 height 23
click at [22, 70] on span "pause" at bounding box center [24, 73] width 23 height 23
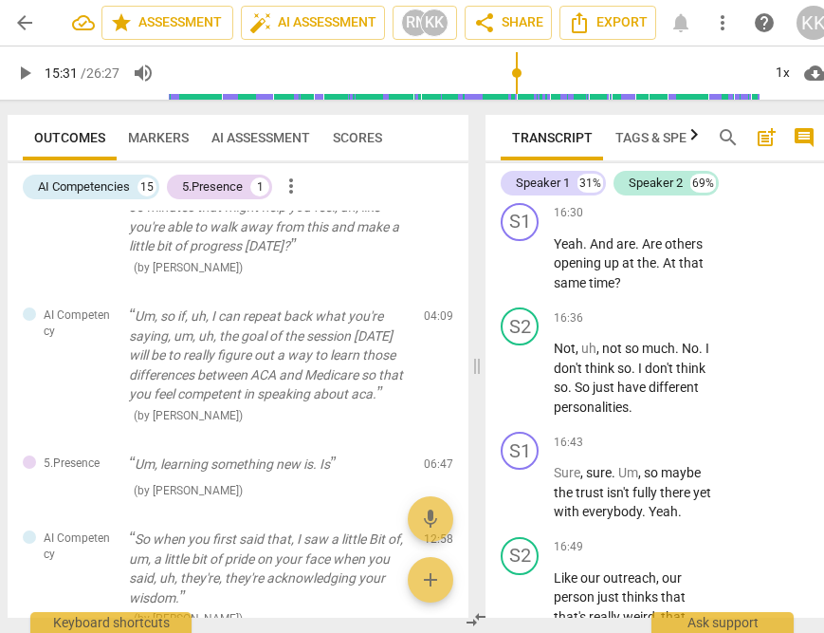
scroll to position [14696, 0]
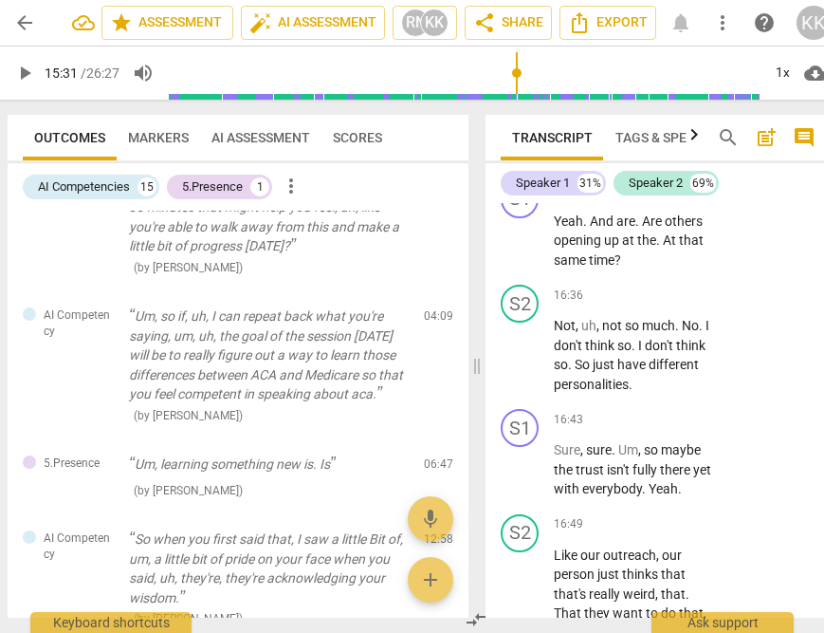
click at [523, 54] on span "play_arrow" at bounding box center [520, 42] width 23 height 23
click at [23, 70] on span "pause" at bounding box center [24, 73] width 23 height 23
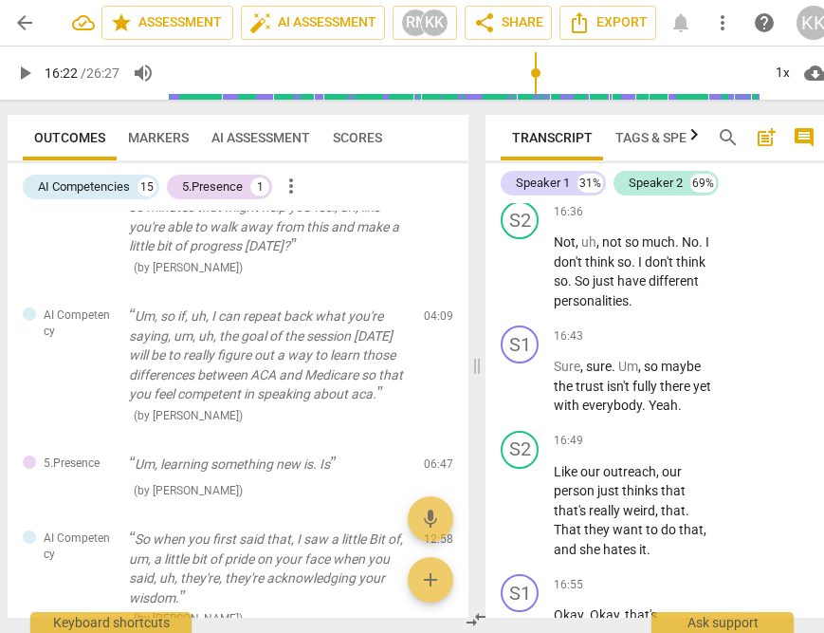
scroll to position [14857, 0]
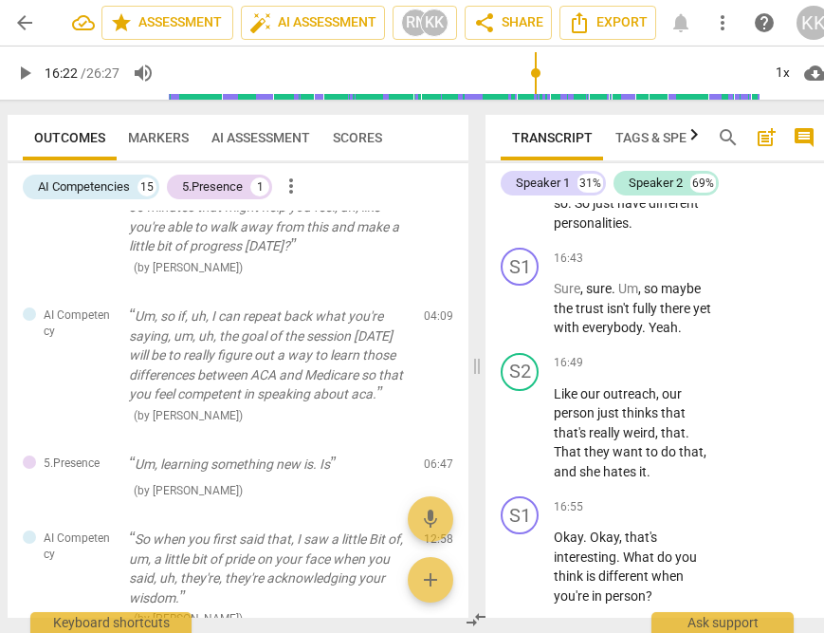
click at [517, 91] on span "play_arrow" at bounding box center [520, 79] width 23 height 23
click at [15, 68] on span "pause" at bounding box center [24, 73] width 23 height 23
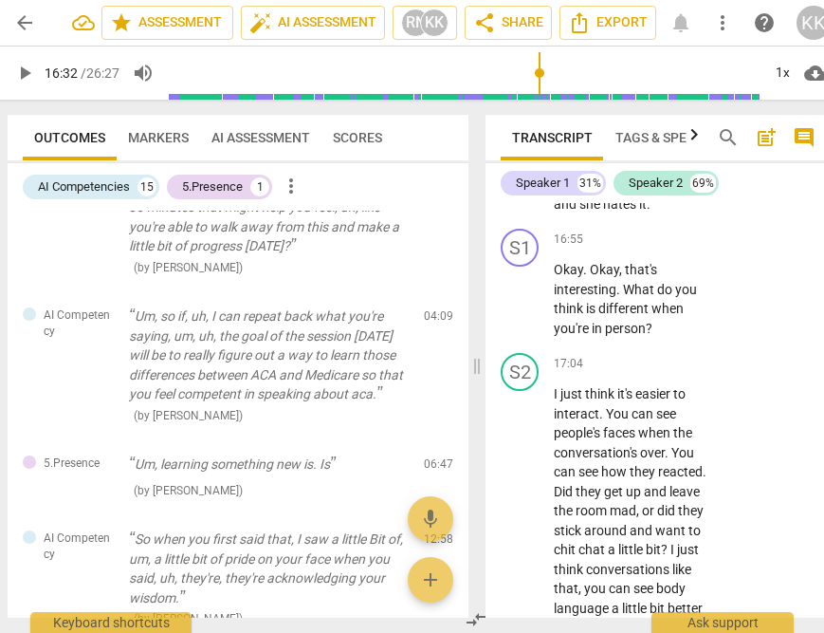
scroll to position [15078, 0]
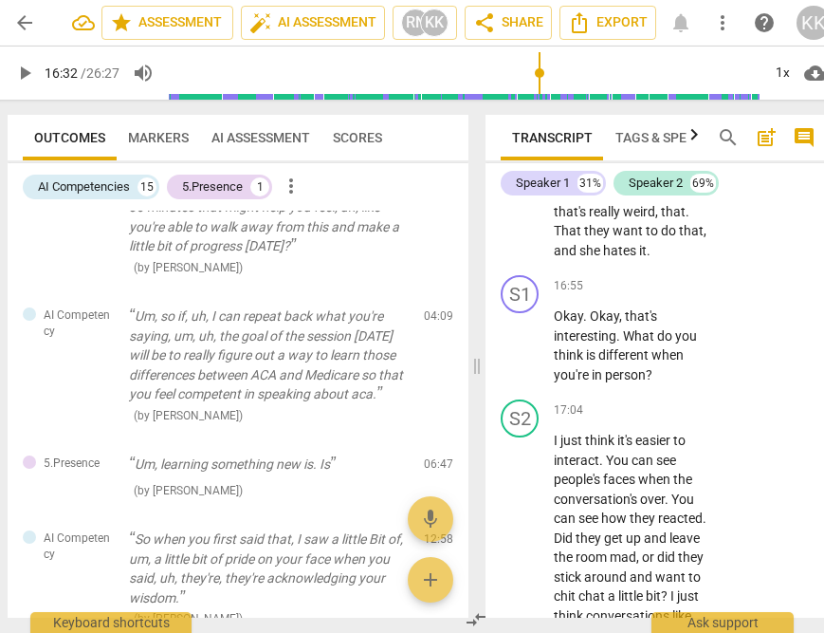
click at [523, 99] on span "play_arrow" at bounding box center [520, 87] width 23 height 23
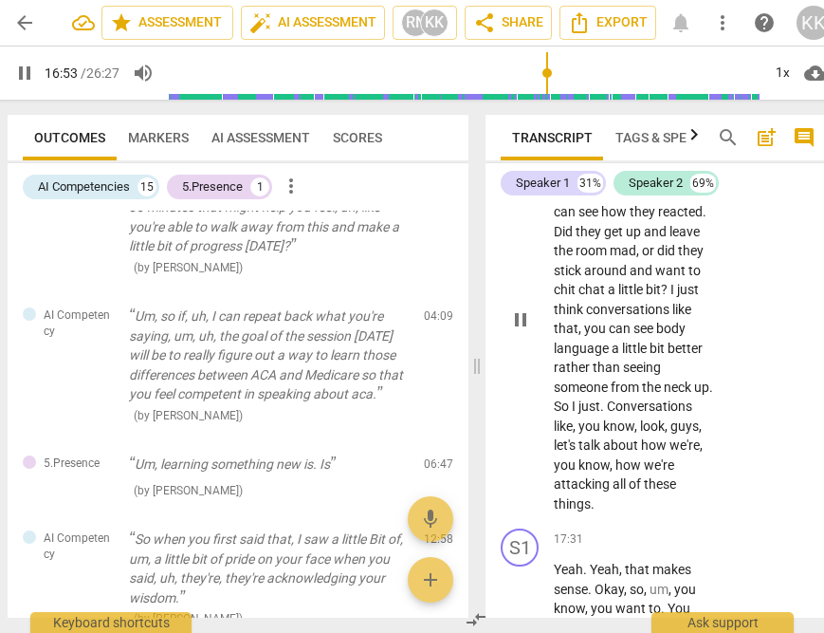
scroll to position [15426, 0]
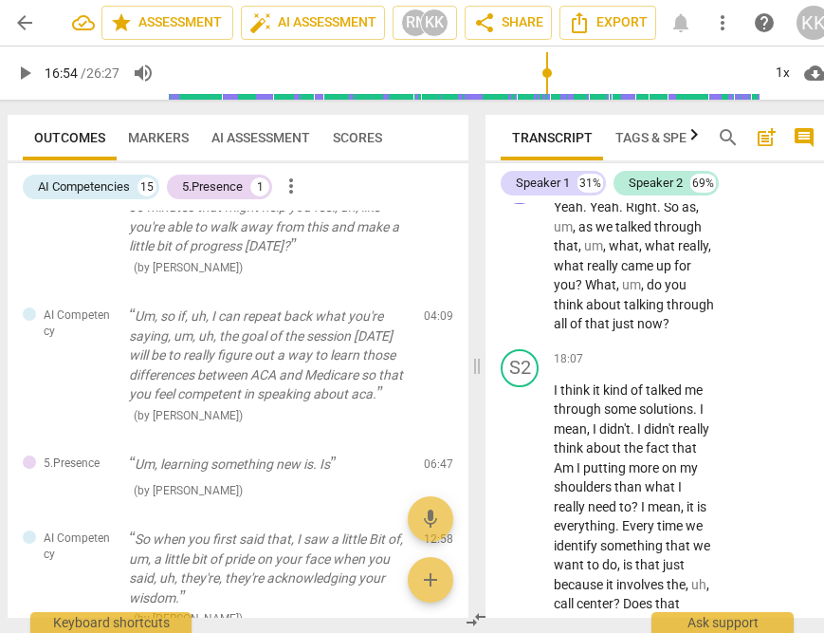
scroll to position [16069, 0]
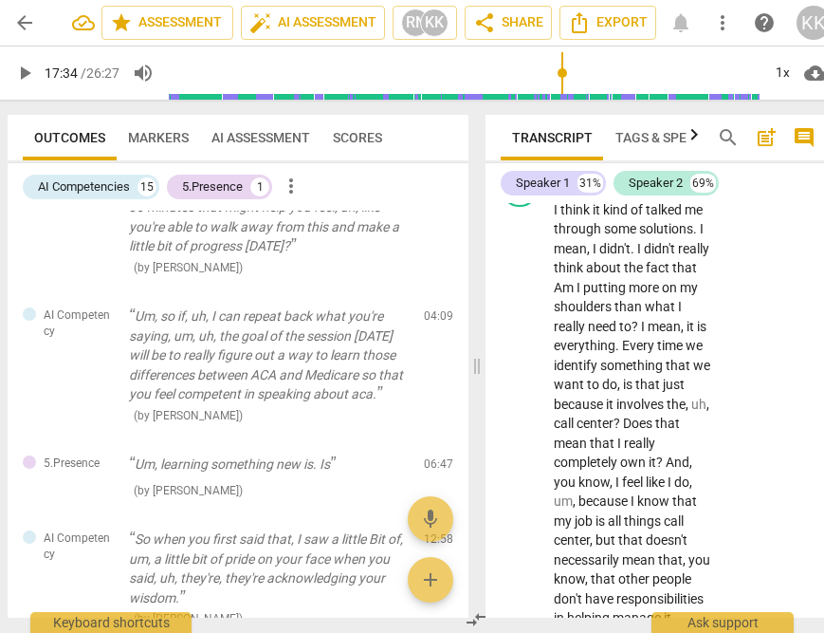
scroll to position [16351, 0]
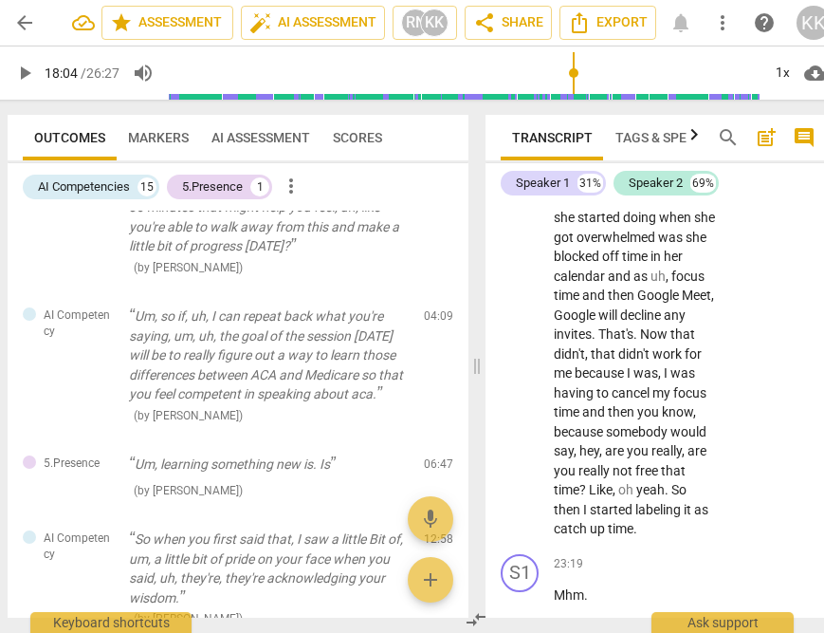
scroll to position [20775, 0]
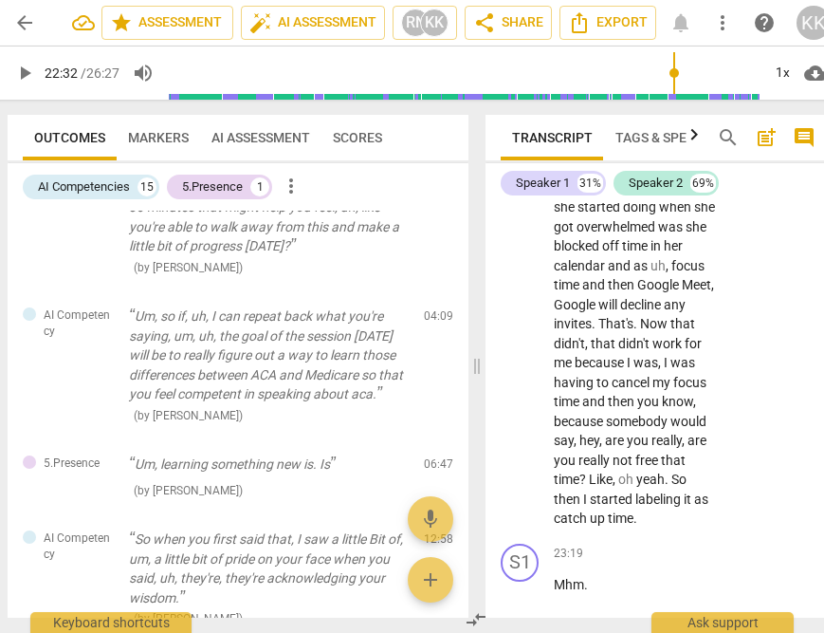
scroll to position [20782, 0]
click at [27, 73] on span "play_arrow" at bounding box center [24, 73] width 23 height 23
click at [25, 75] on span "pause" at bounding box center [24, 73] width 23 height 23
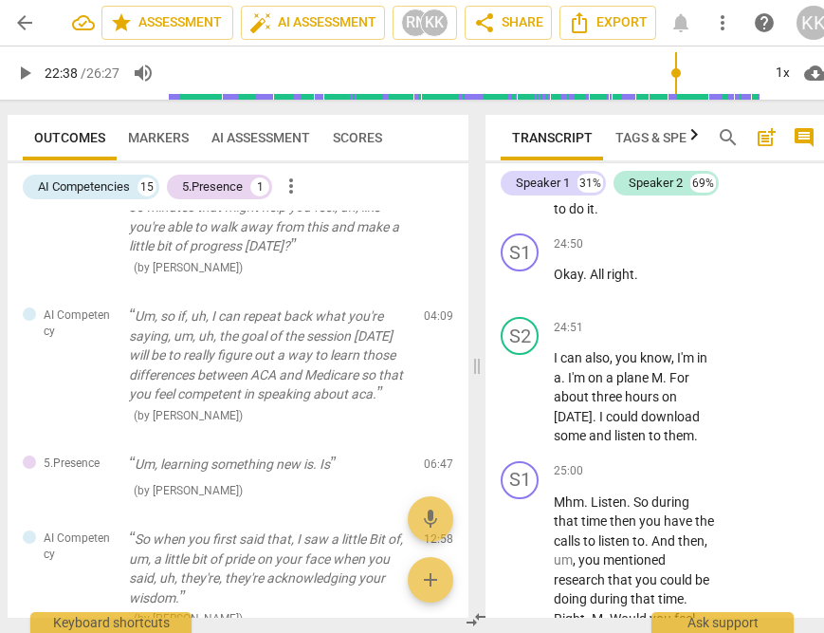
scroll to position [22308, 0]
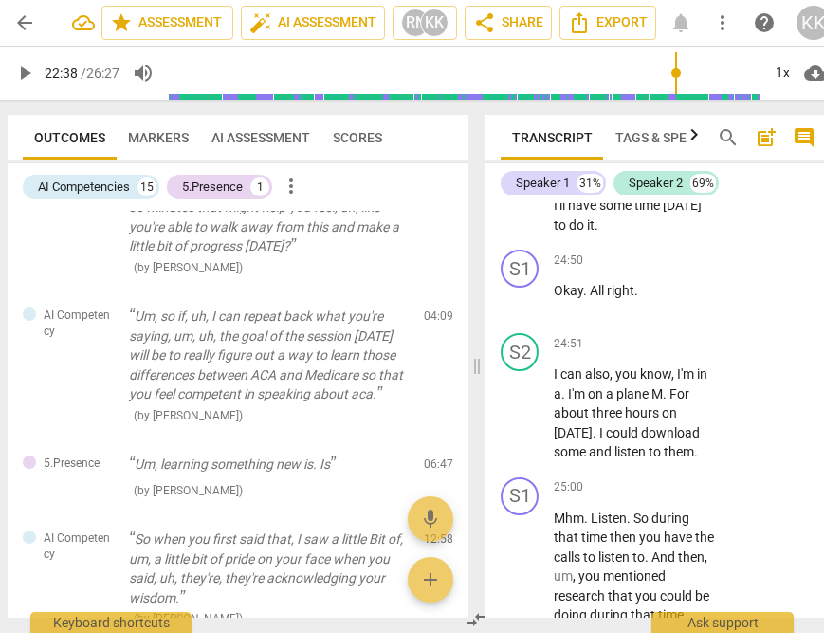
click at [25, 67] on span "pause" at bounding box center [24, 73] width 23 height 23
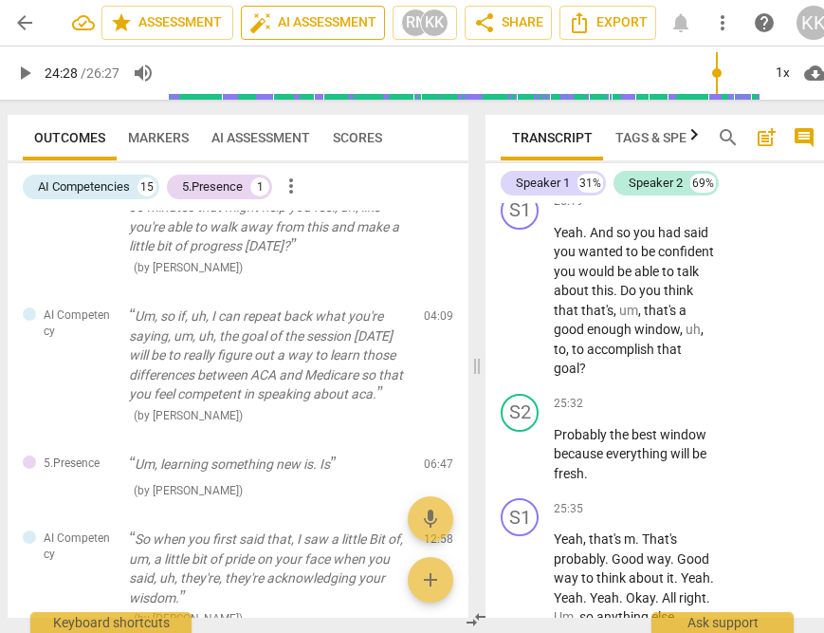
scroll to position [23048, 0]
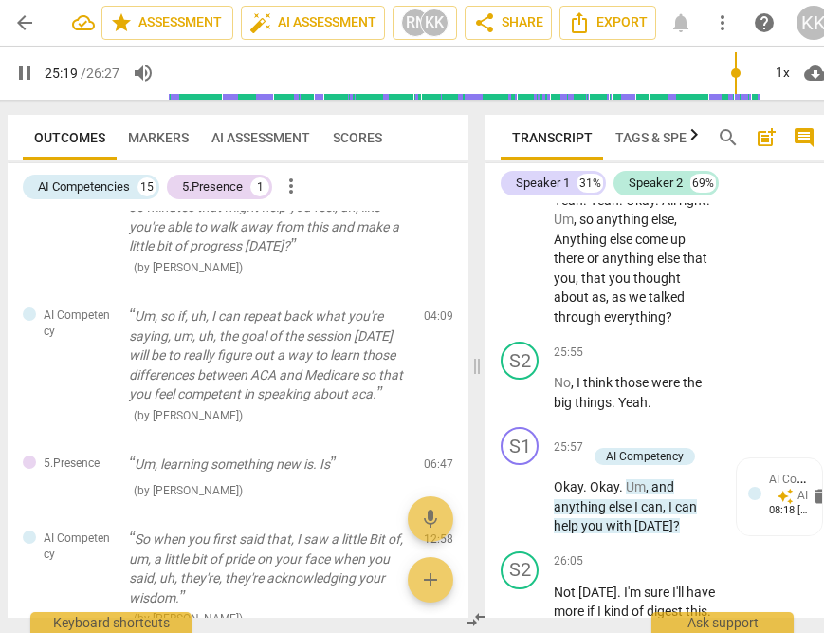
scroll to position [23446, 0]
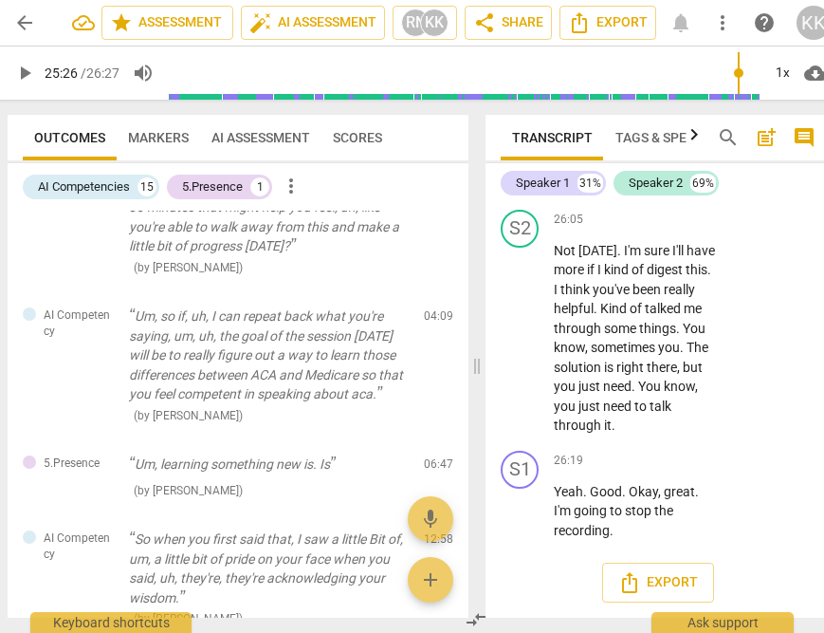
scroll to position [23835, 0]
click at [20, 67] on span "pause" at bounding box center [24, 73] width 23 height 23
click at [522, 167] on span "play_arrow" at bounding box center [520, 155] width 23 height 23
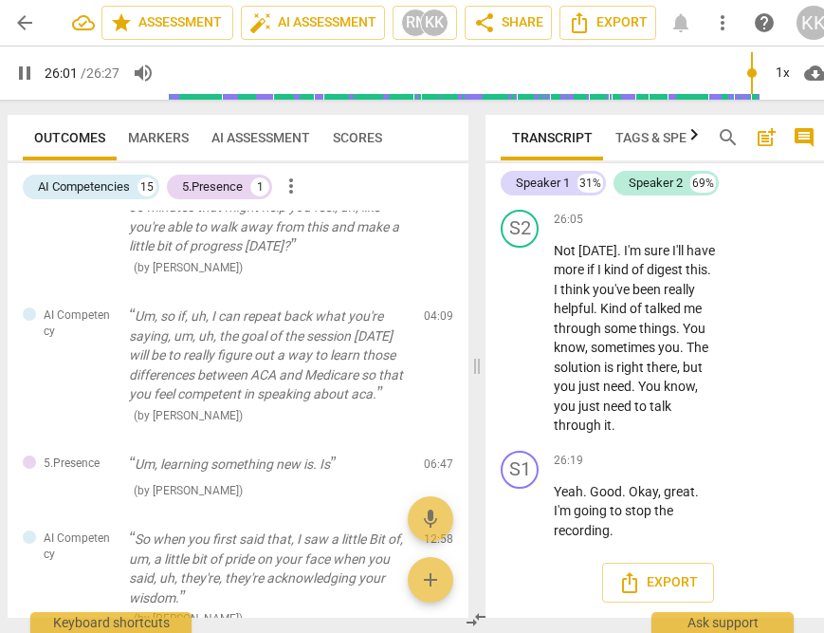
click at [522, 167] on span "pause" at bounding box center [520, 155] width 23 height 23
click at [298, 134] on span "AI Assessment" at bounding box center [260, 137] width 99 height 15
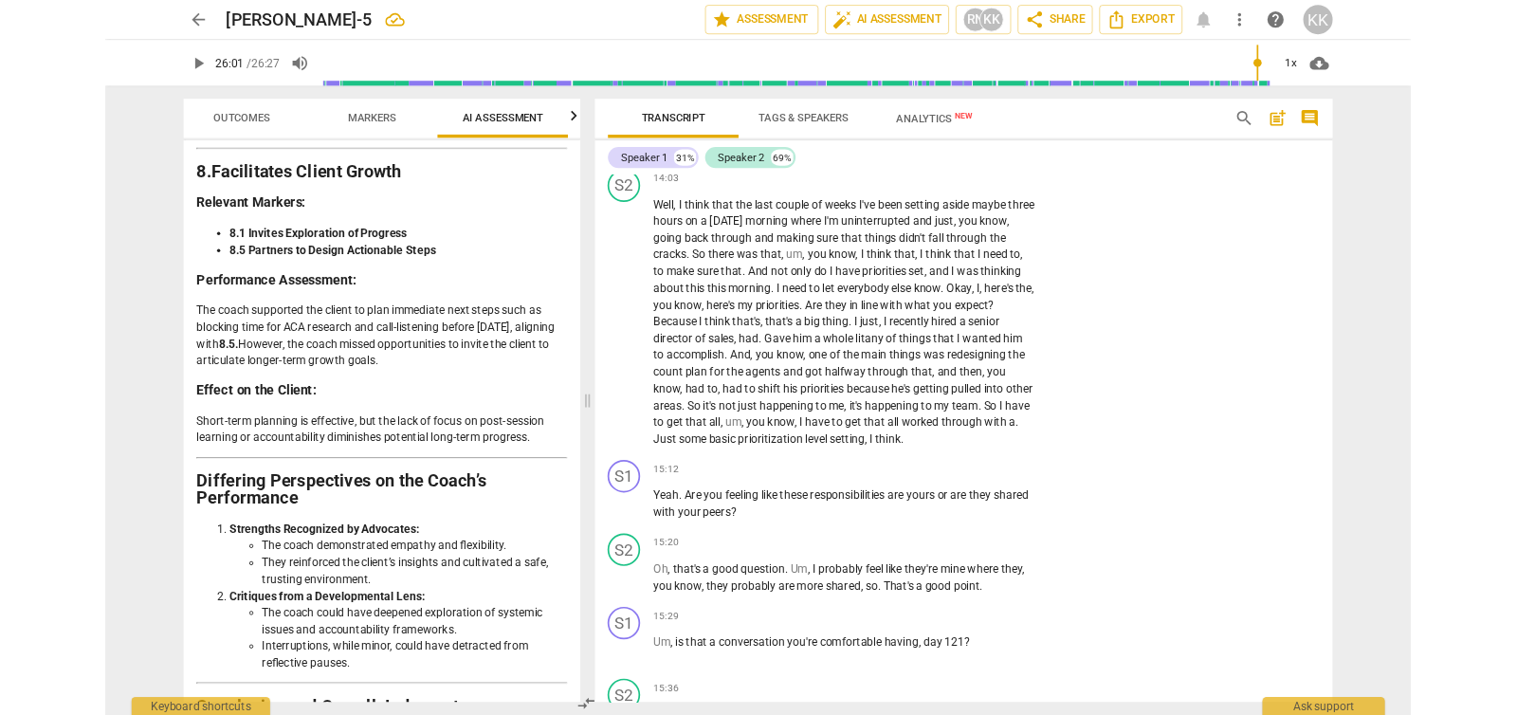
scroll to position [0, 25]
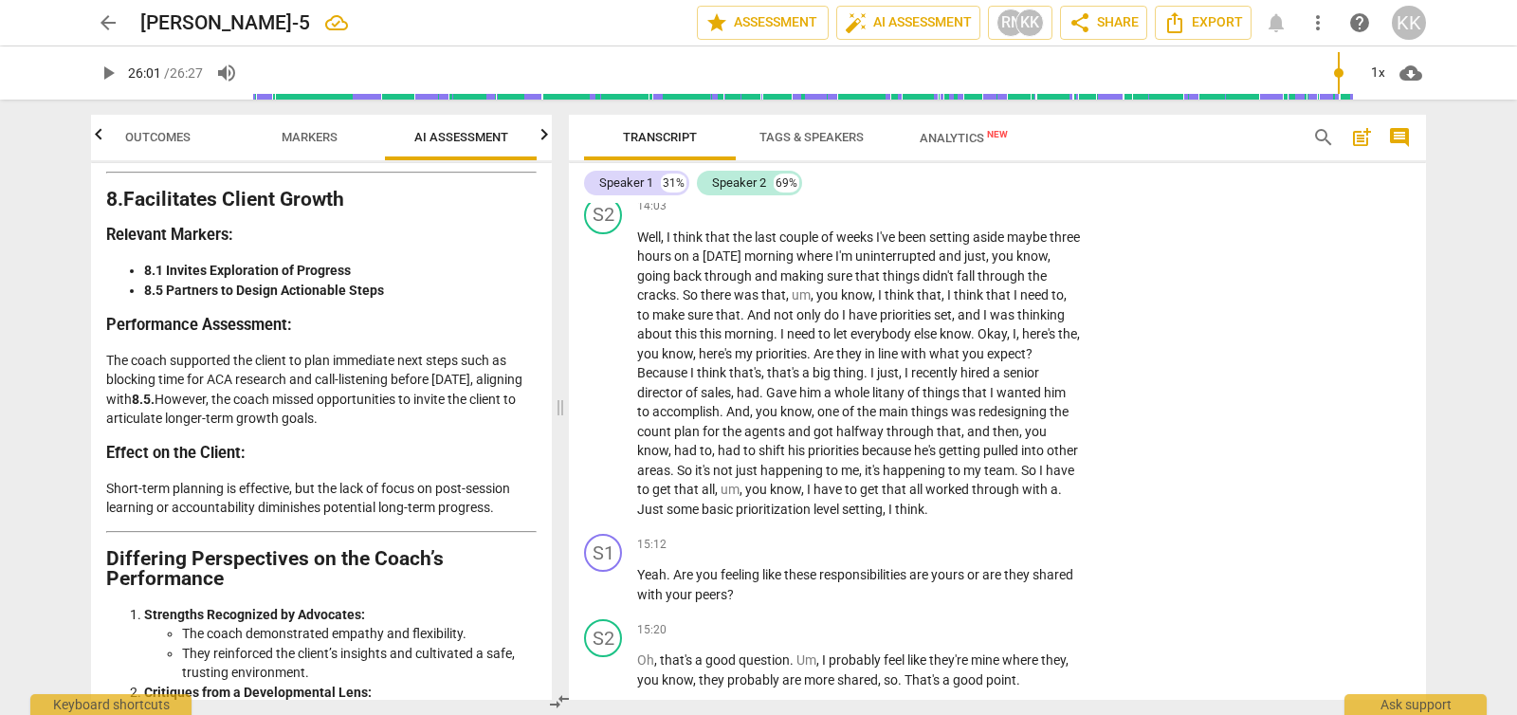
type input "1561"
